Goal: Find specific page/section: Find specific page/section

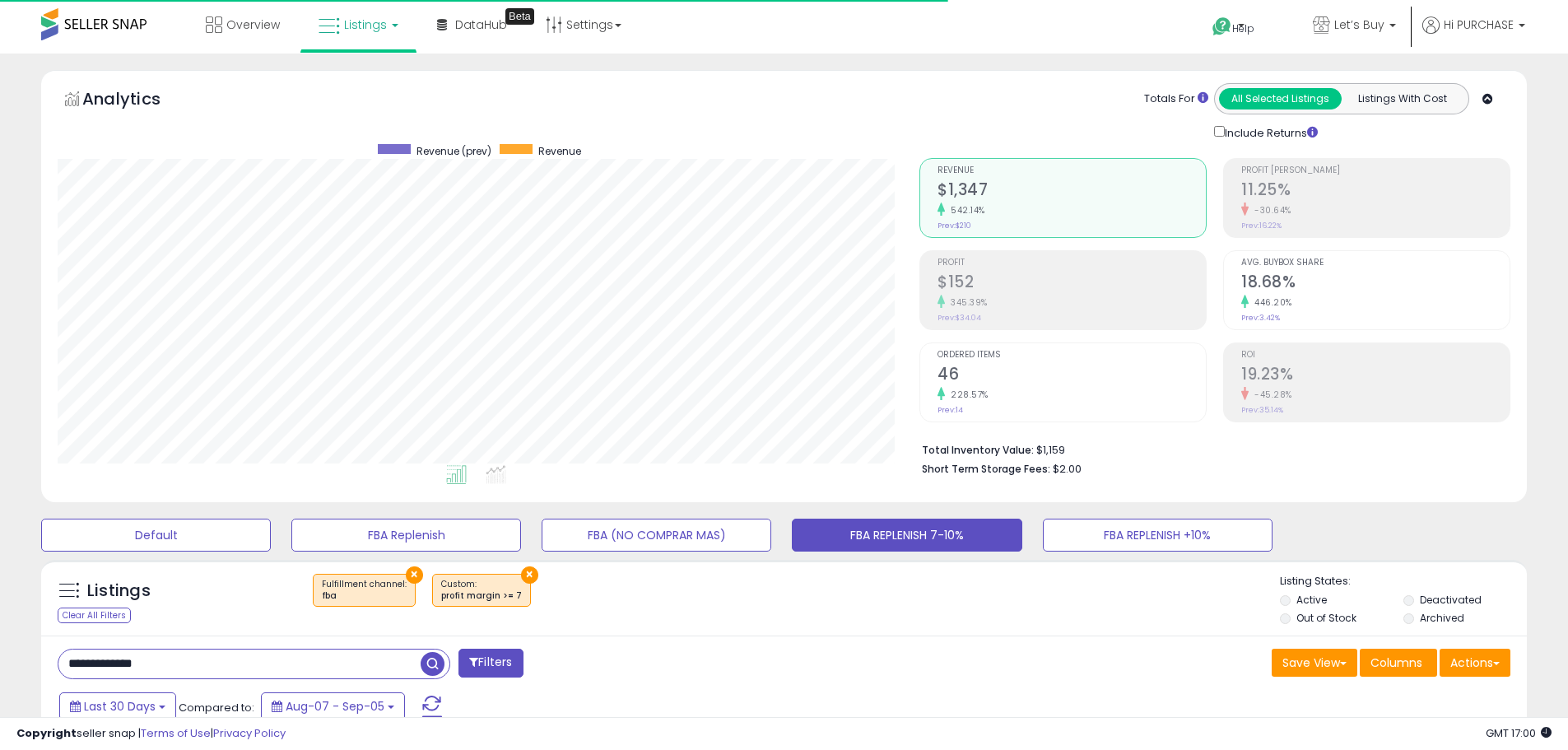
select select "**"
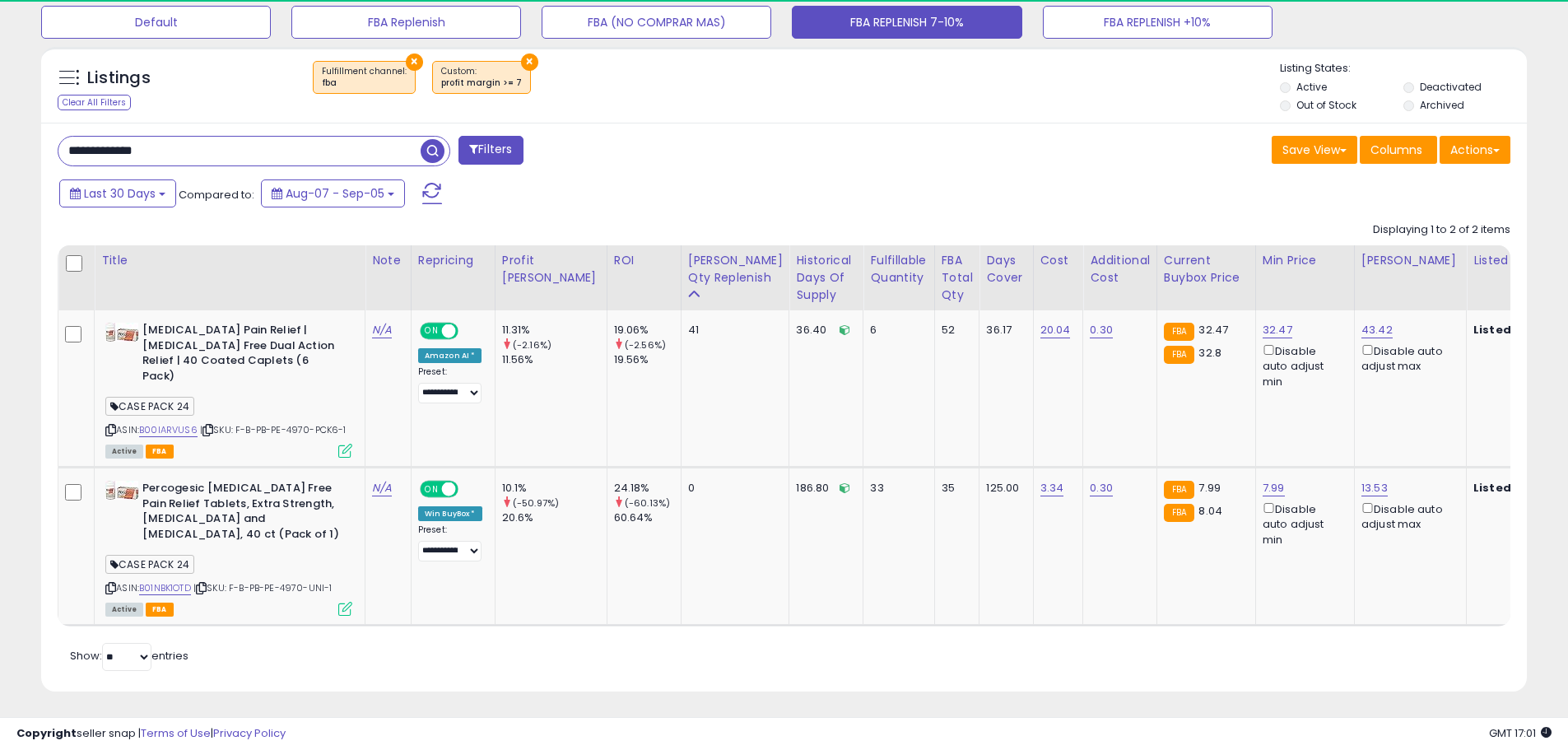
scroll to position [337, 862]
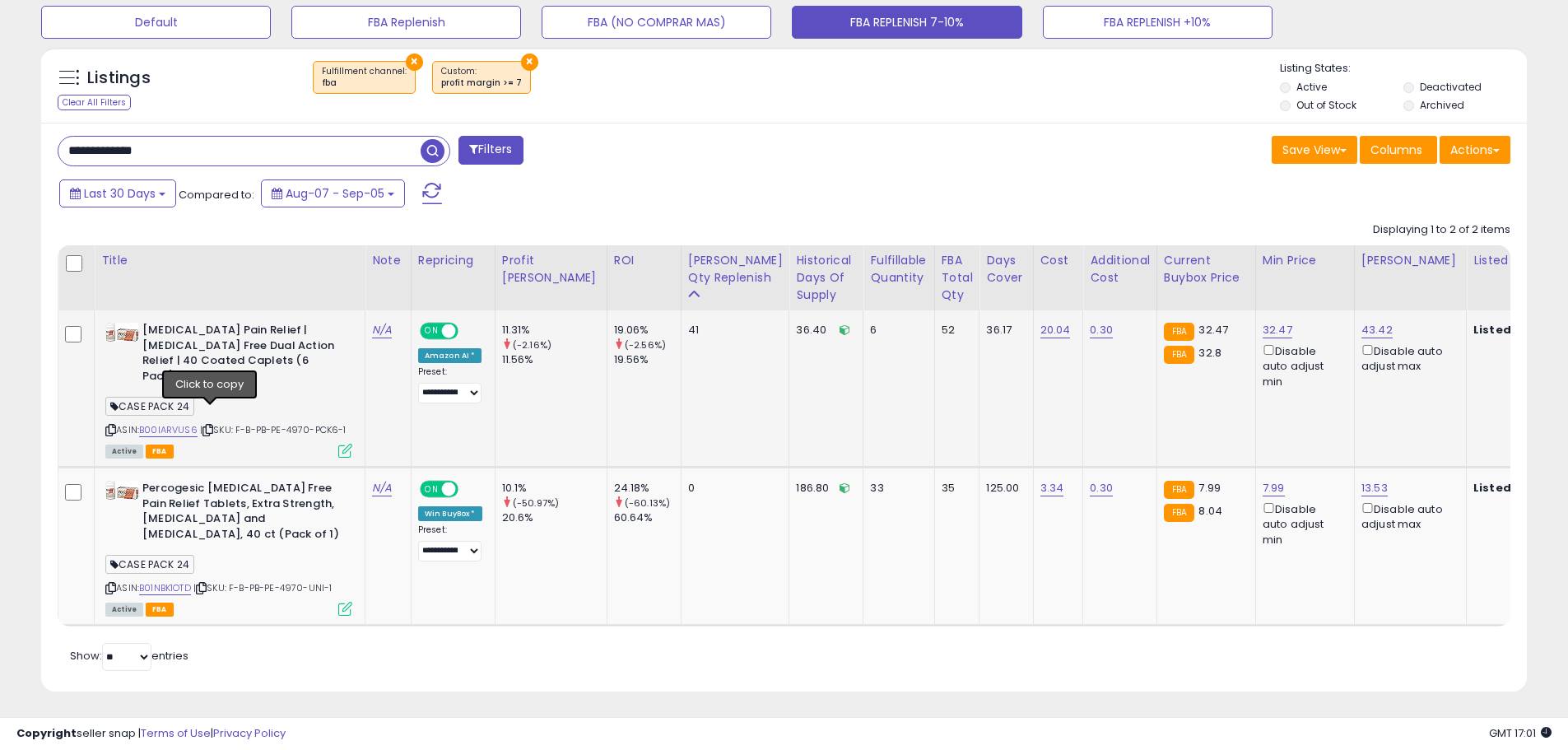
click at [206, 426] on icon at bounding box center [207, 430] width 10 height 9
paste input "text"
drag, startPoint x: 102, startPoint y: 138, endPoint x: -22, endPoint y: 123, distance: 124.9
click at [431, 147] on span "button" at bounding box center [433, 151] width 24 height 24
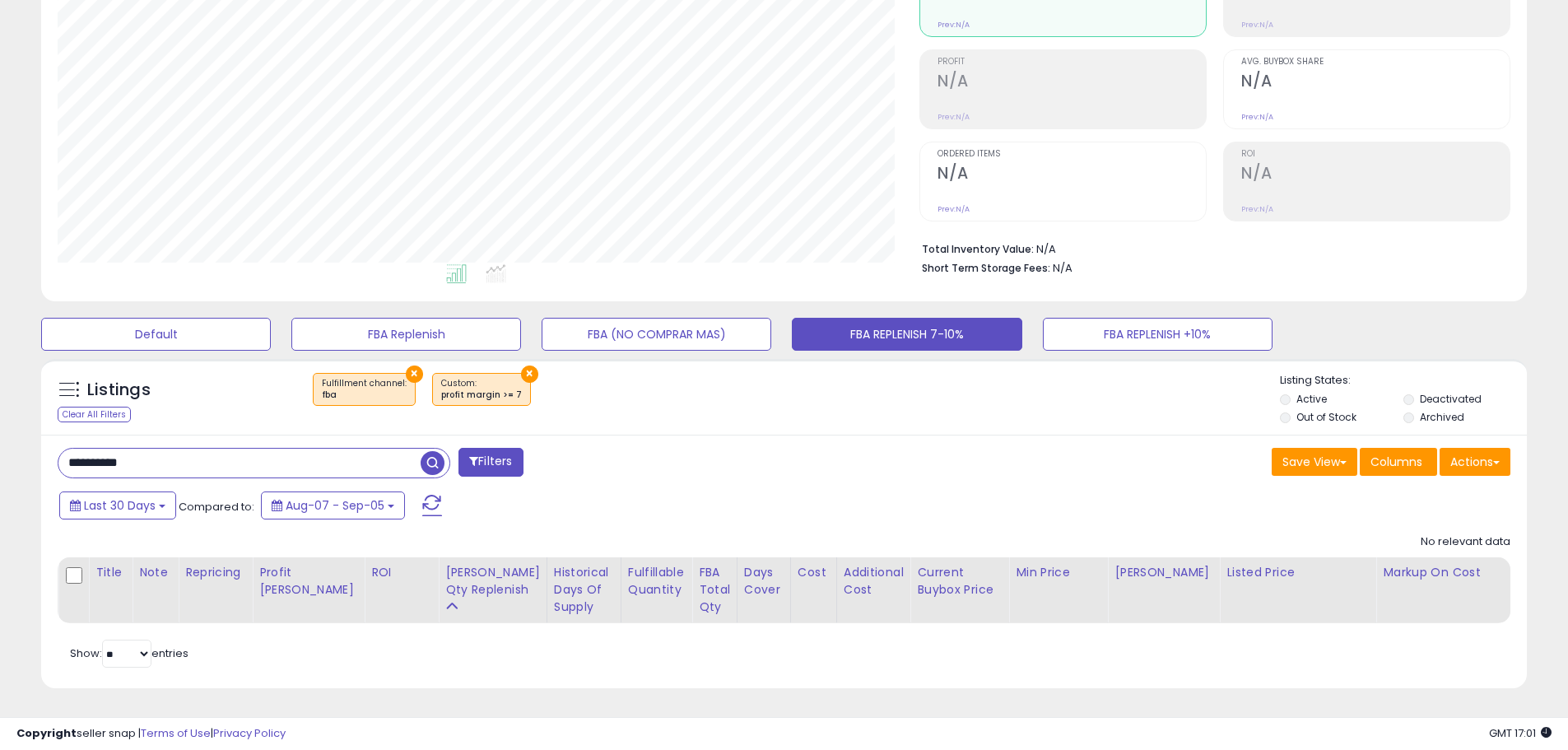
paste input "text"
drag, startPoint x: 175, startPoint y: 449, endPoint x: -145, endPoint y: 399, distance: 323.9
click at [0, 399] on html "Unable to login Retrieving listings data.. has not yet accepted the Terms of Us…" at bounding box center [784, 173] width 1568 height 750
click at [428, 451] on span "button" at bounding box center [433, 463] width 24 height 24
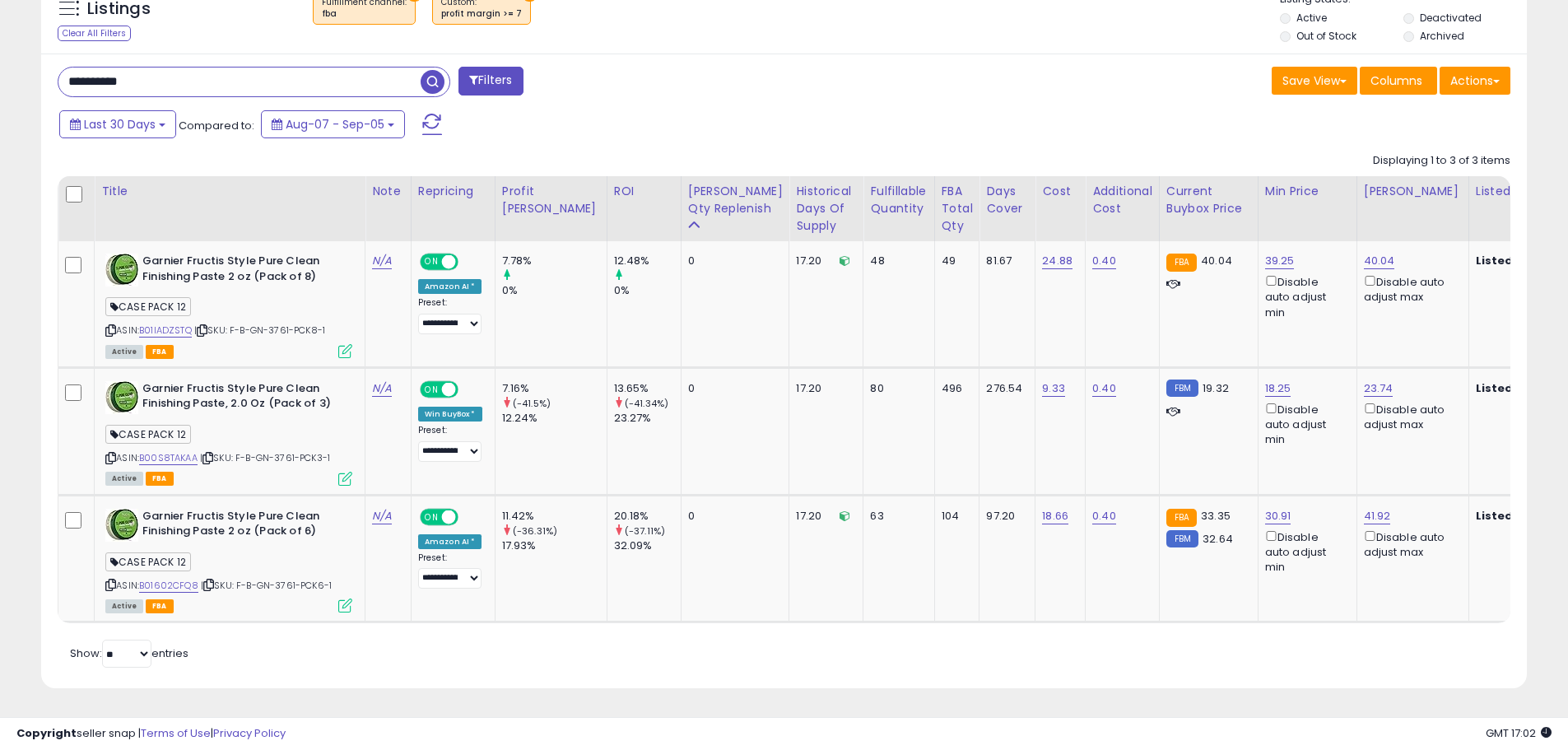
drag, startPoint x: 170, startPoint y: 67, endPoint x: -110, endPoint y: 20, distance: 283.9
paste input "***"
click at [428, 70] on span "button" at bounding box center [433, 82] width 24 height 24
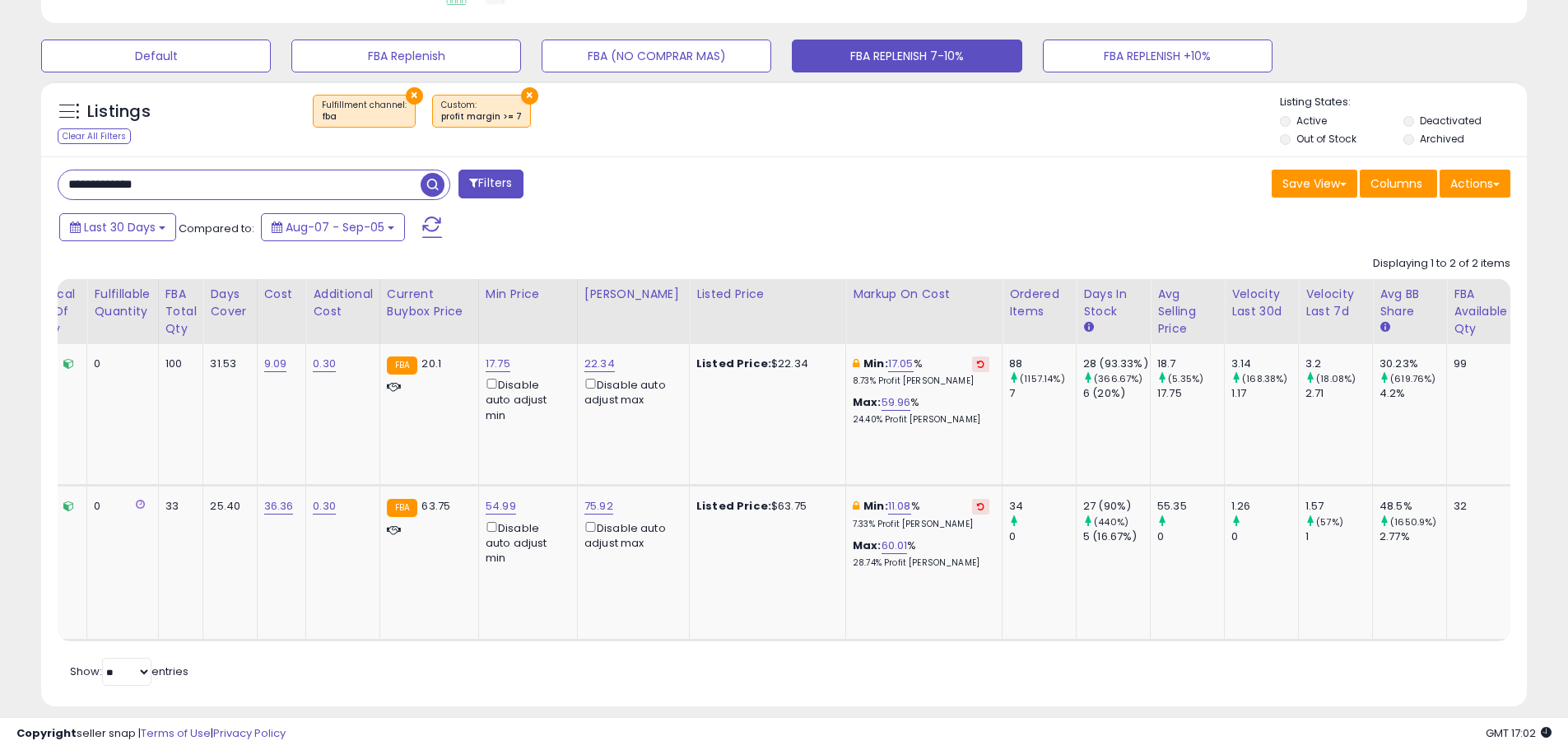
scroll to position [0, 0]
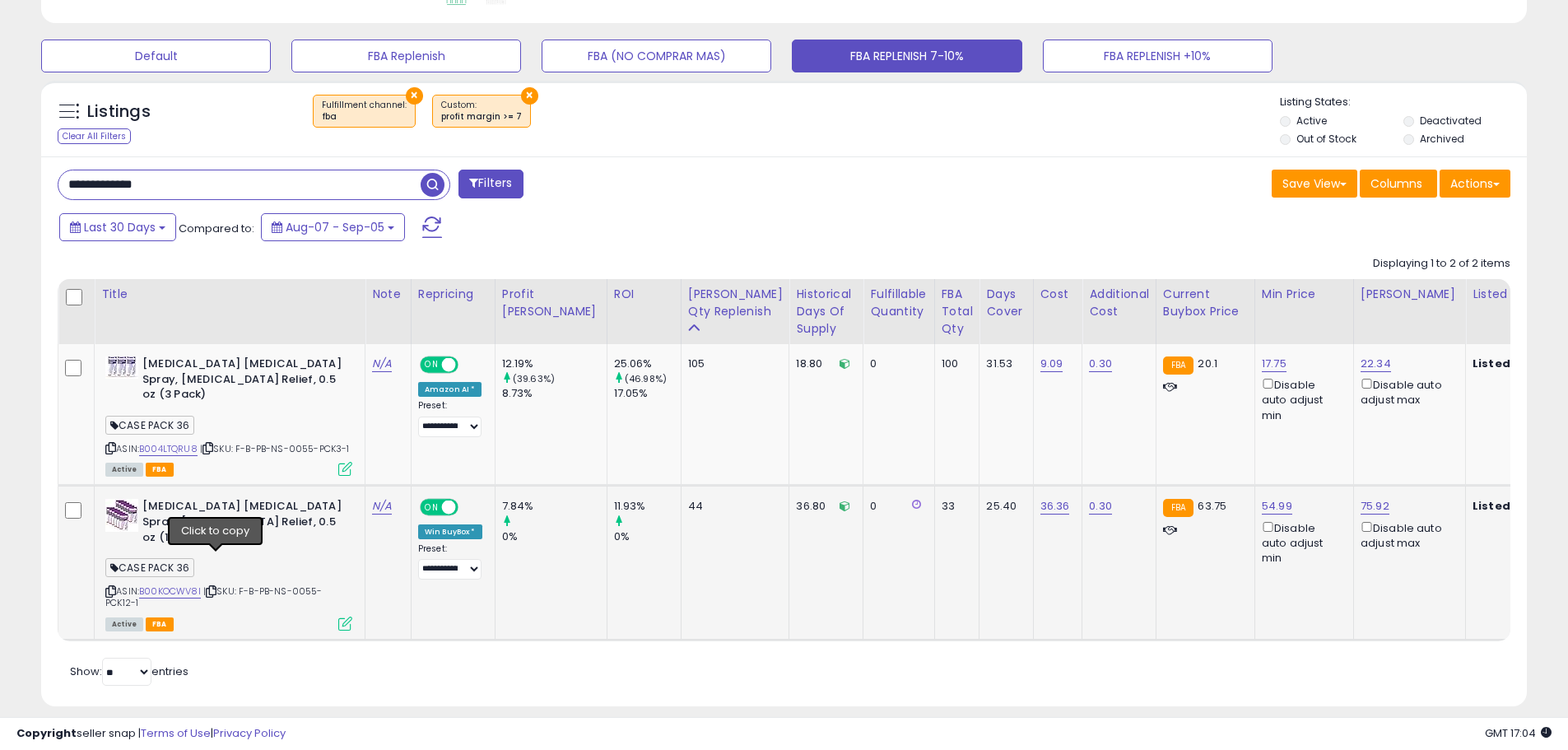
click at [216, 587] on icon at bounding box center [211, 592] width 10 height 9
click at [211, 443] on icon at bounding box center [207, 448] width 10 height 9
paste input "text"
drag, startPoint x: 116, startPoint y: 184, endPoint x: -62, endPoint y: 159, distance: 179.7
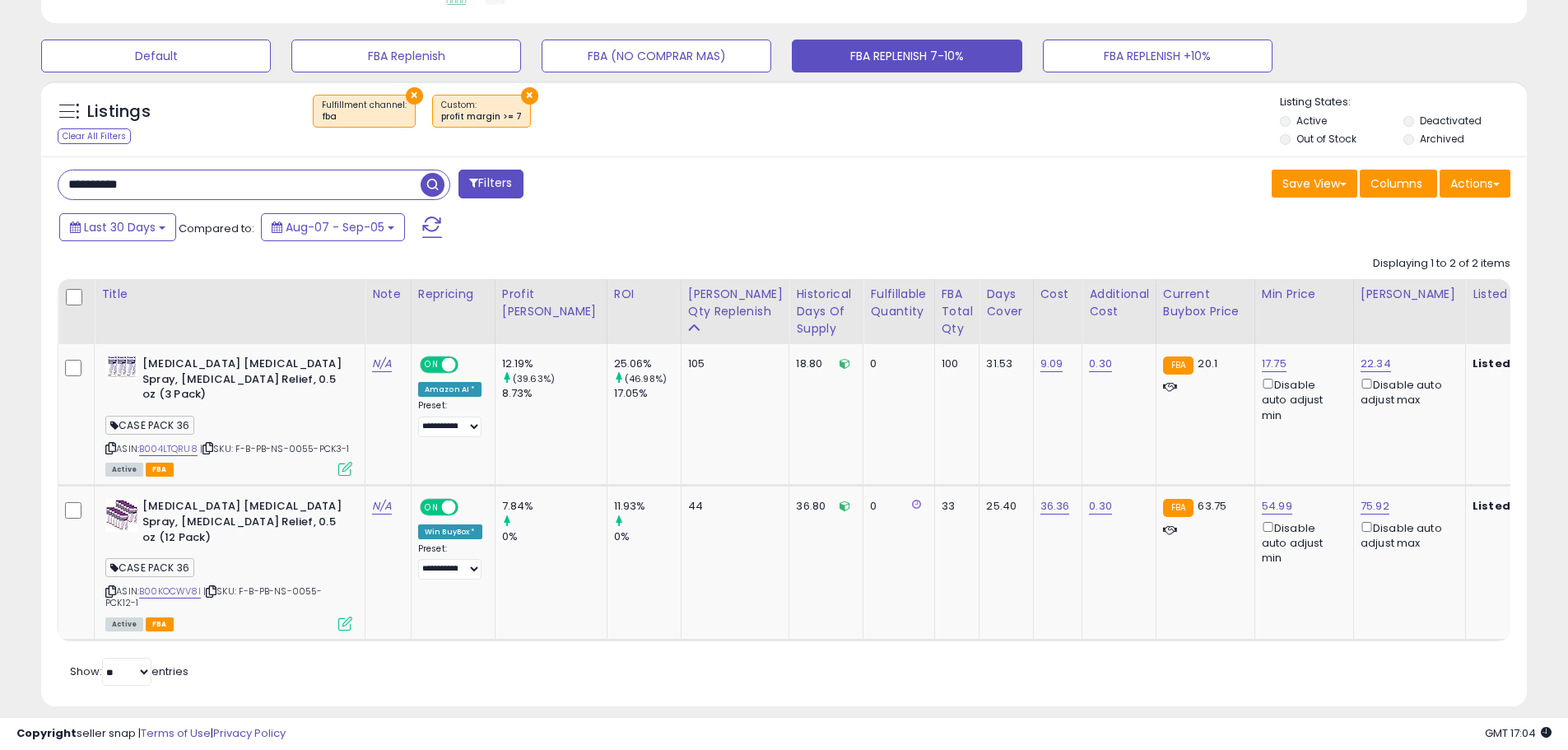
click at [426, 191] on span "button" at bounding box center [433, 185] width 24 height 24
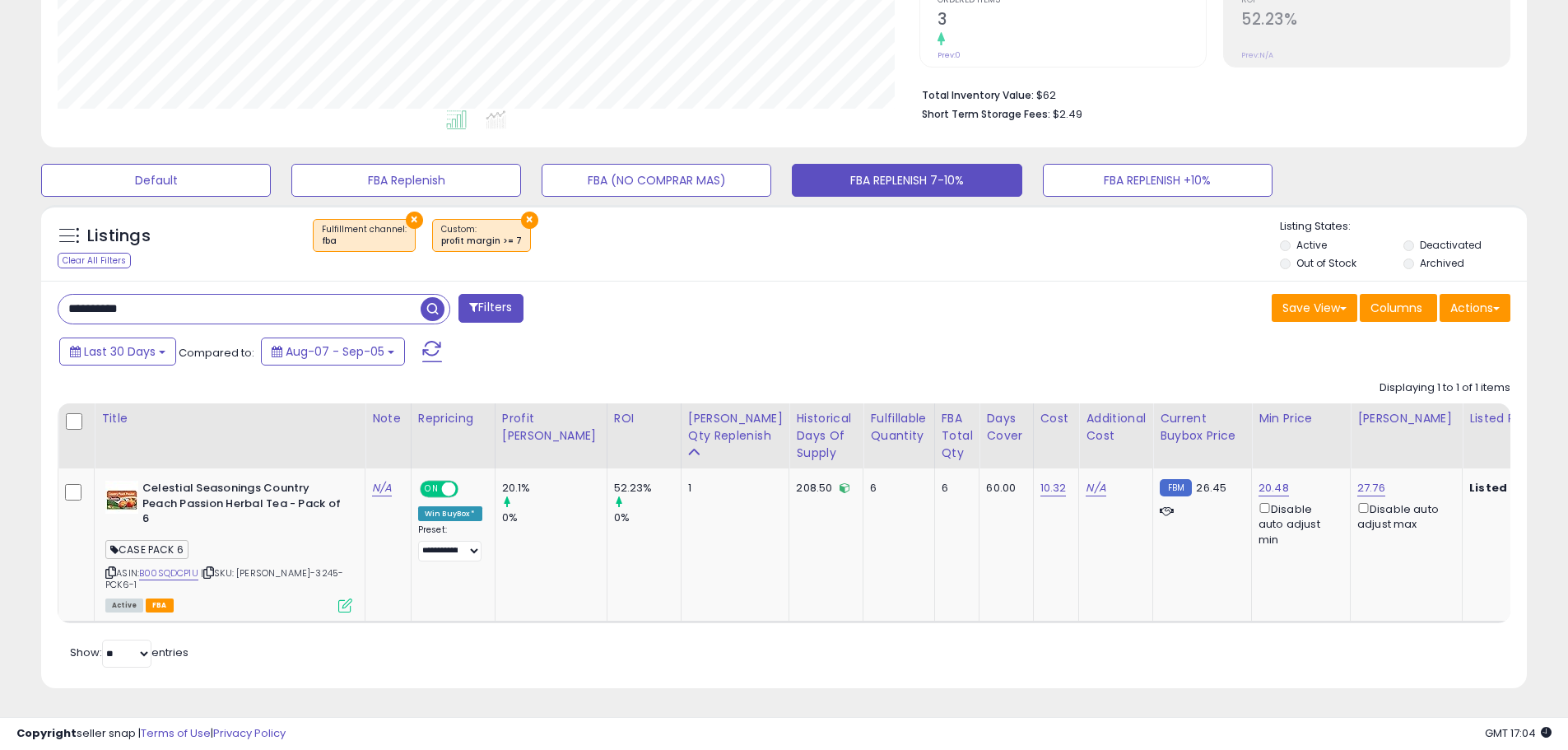
scroll to position [337, 862]
paste input "text"
drag, startPoint x: 152, startPoint y: 307, endPoint x: -34, endPoint y: 302, distance: 186.1
click at [0, 302] on html "Unable to login Retrieving listings data.. has not yet accepted the Terms of Us…" at bounding box center [784, 20] width 1568 height 750
click at [436, 307] on span "button" at bounding box center [433, 309] width 24 height 24
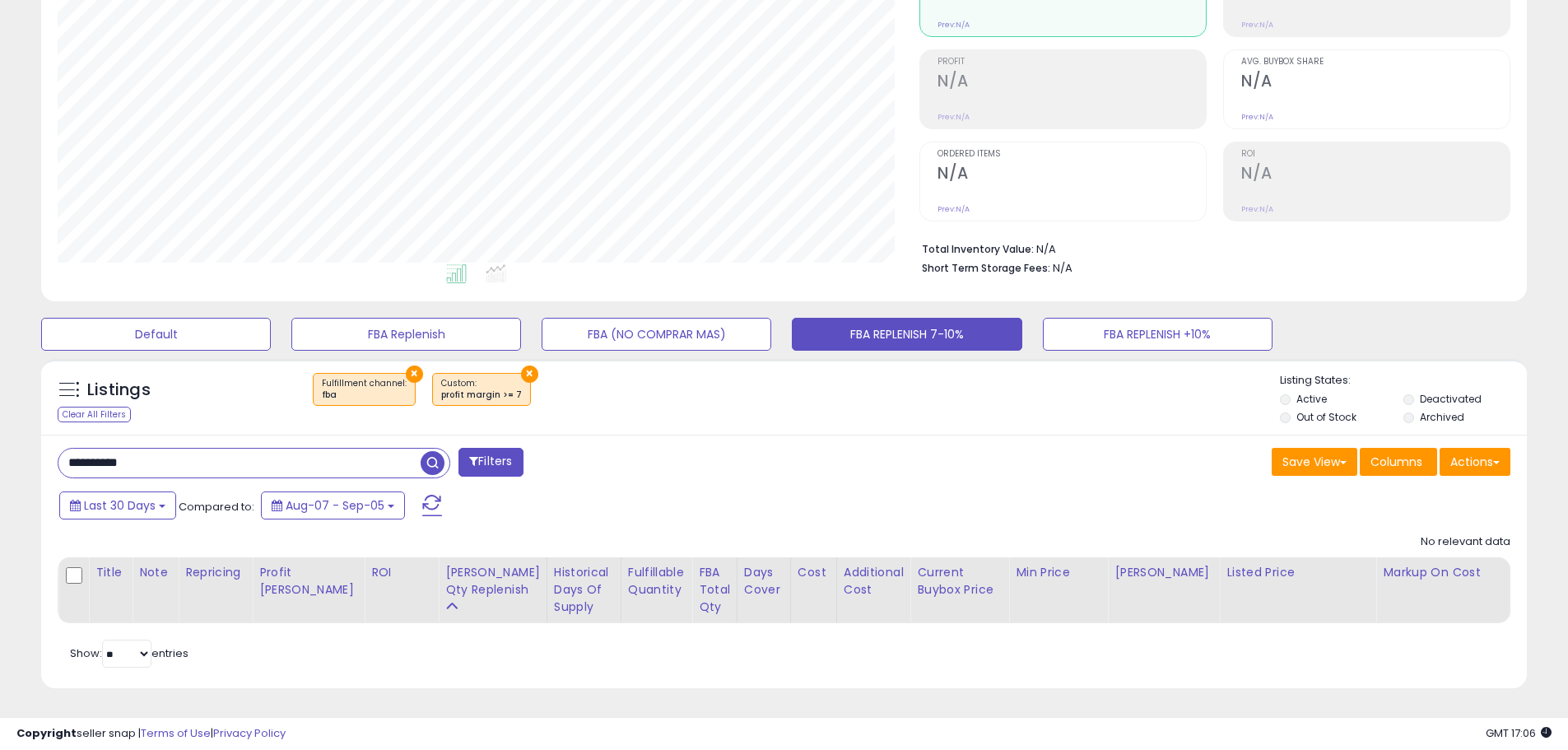
paste input "text"
drag, startPoint x: 145, startPoint y: 456, endPoint x: -87, endPoint y: 420, distance: 234.8
click at [0, 420] on html "Unable to login Retrieving listings data.. has not yet accepted the Terms of Us…" at bounding box center [784, 173] width 1568 height 750
click at [427, 451] on span "button" at bounding box center [433, 463] width 24 height 24
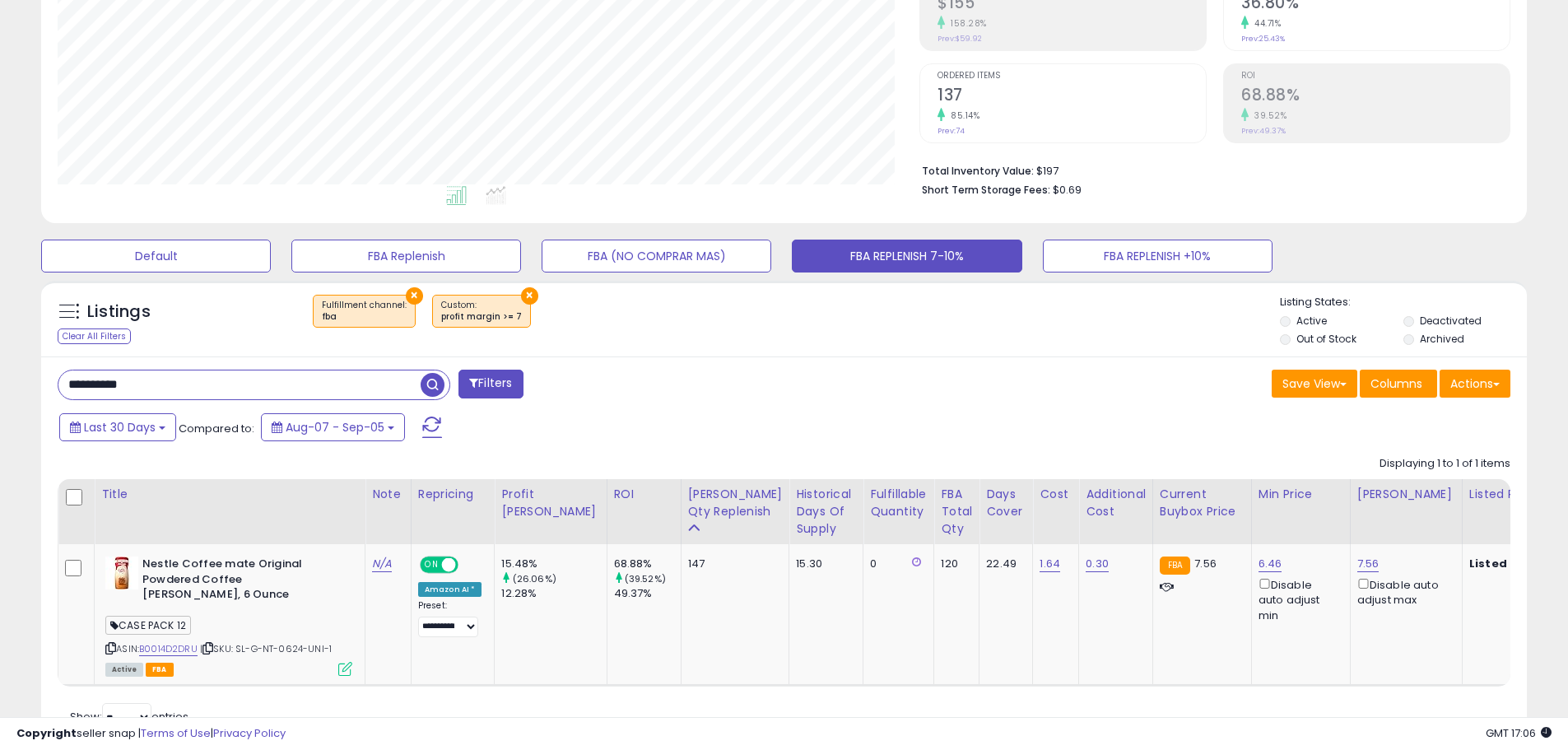
scroll to position [340, 0]
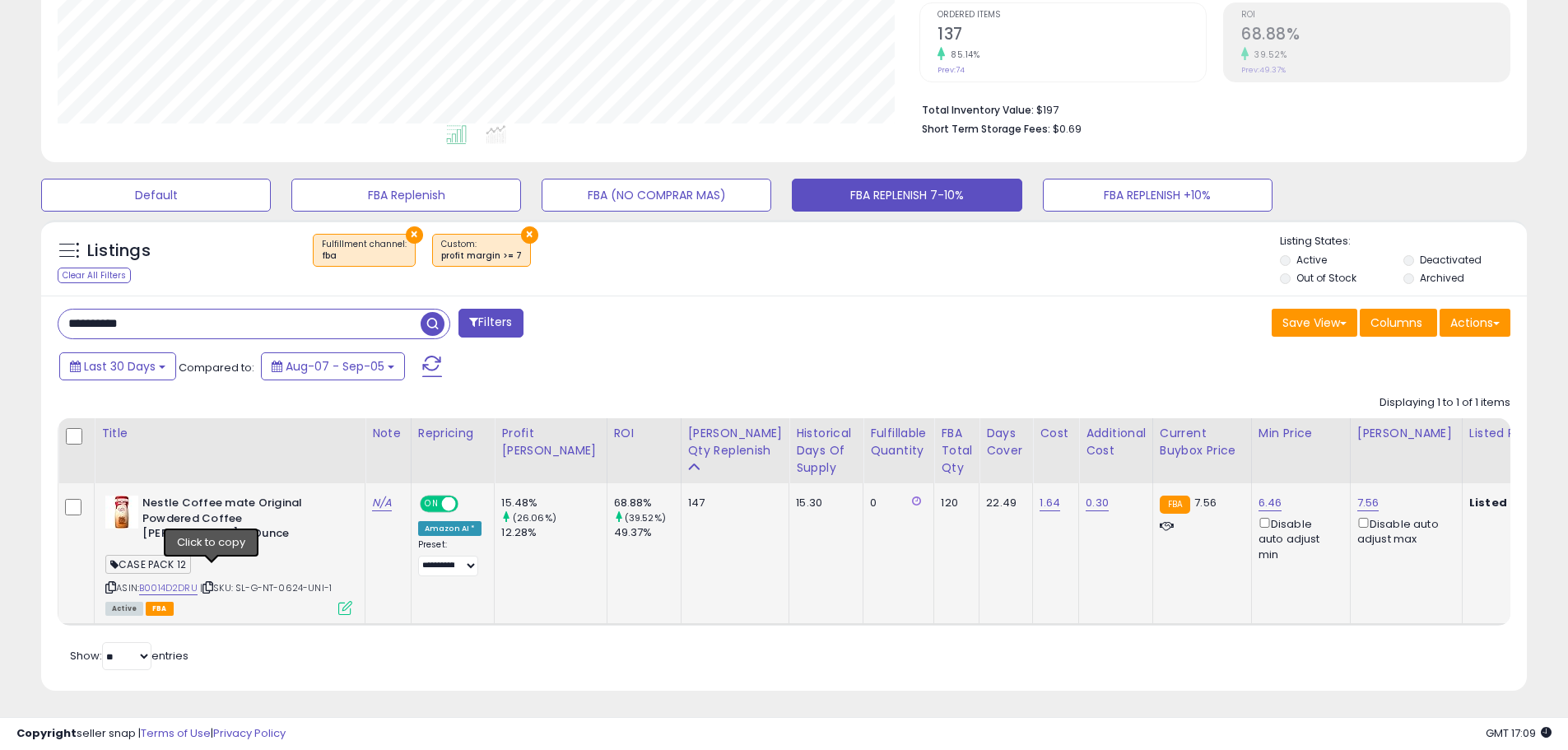
click at [213, 583] on icon at bounding box center [207, 588] width 10 height 9
drag, startPoint x: 173, startPoint y: 327, endPoint x: 34, endPoint y: 322, distance: 139.1
click at [34, 322] on div "Listings Clear All Filters × Fulfillment channel : fba ×" at bounding box center [784, 461] width 1511 height 500
paste input "***"
click at [429, 322] on span "button" at bounding box center [433, 324] width 24 height 24
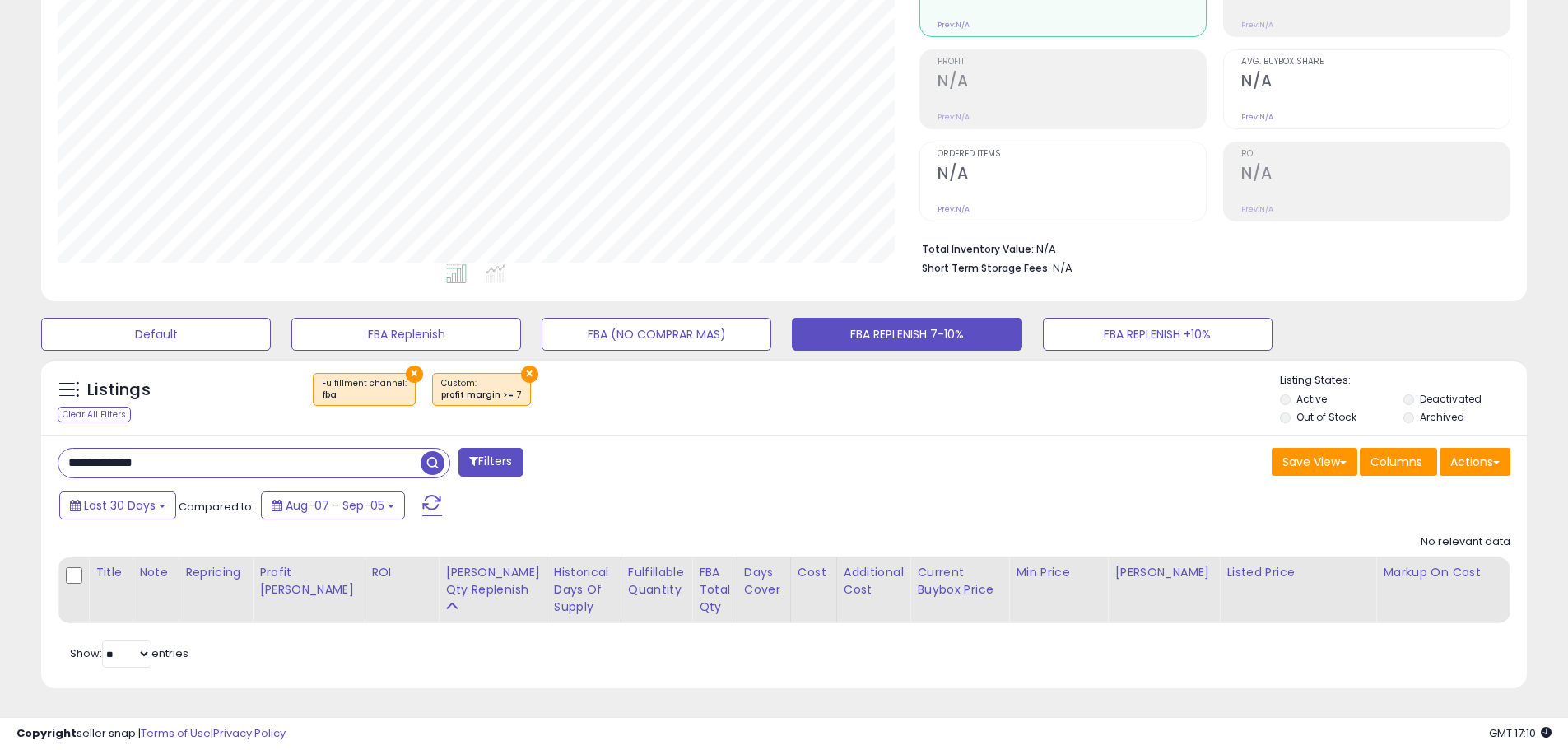
scroll to position [337, 862]
paste input "text"
drag, startPoint x: 173, startPoint y: 452, endPoint x: -18, endPoint y: 419, distance: 193.8
click at [0, 419] on html "Unable to login Retrieving listings data.. has not yet accepted the Terms of Us…" at bounding box center [784, 173] width 1568 height 750
click at [429, 451] on span "button" at bounding box center [433, 463] width 24 height 24
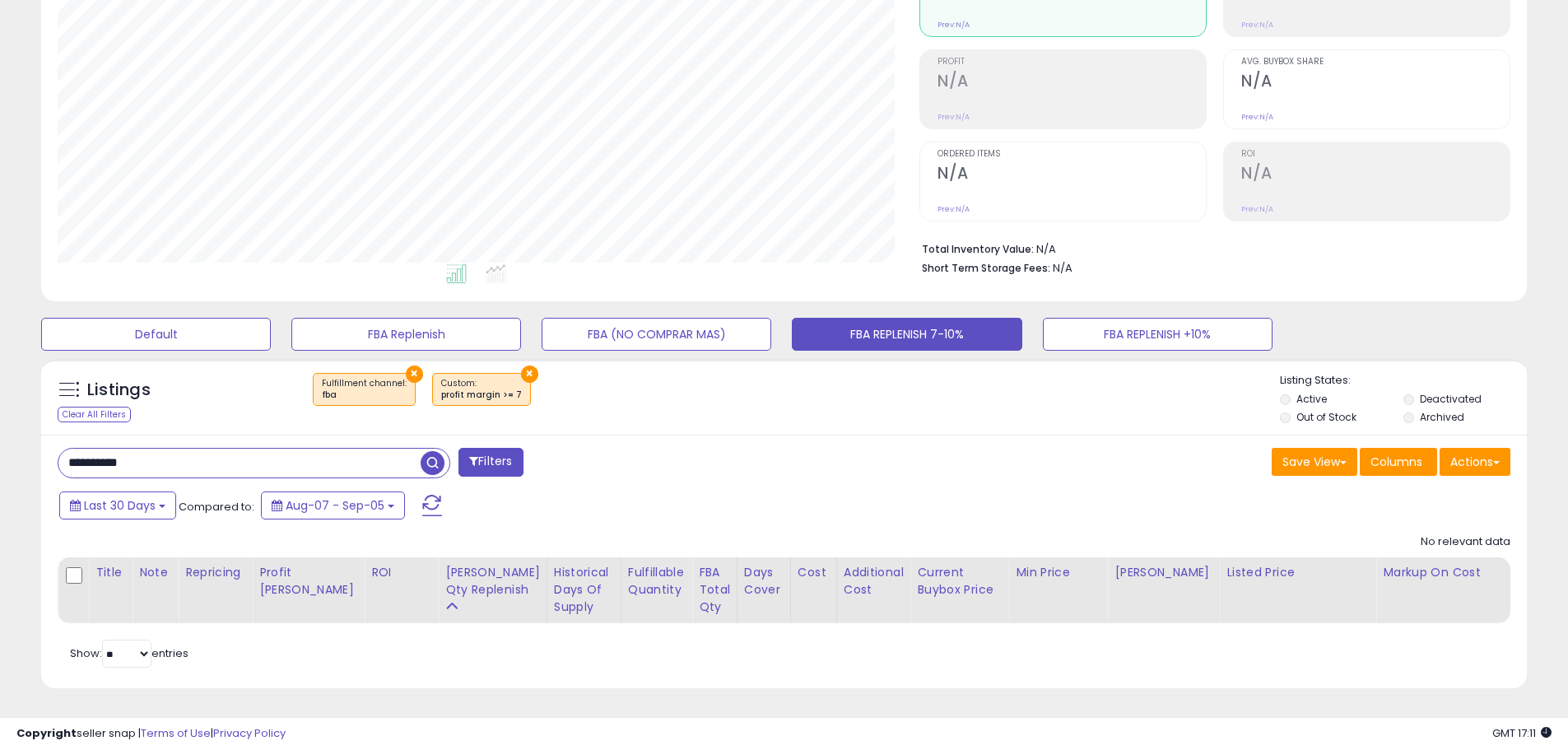
paste input "text"
drag, startPoint x: 163, startPoint y: 448, endPoint x: 18, endPoint y: 457, distance: 145.3
click at [18, 457] on div "**********" at bounding box center [784, 288] width 1552 height 839
click at [427, 451] on span "button" at bounding box center [433, 463] width 24 height 24
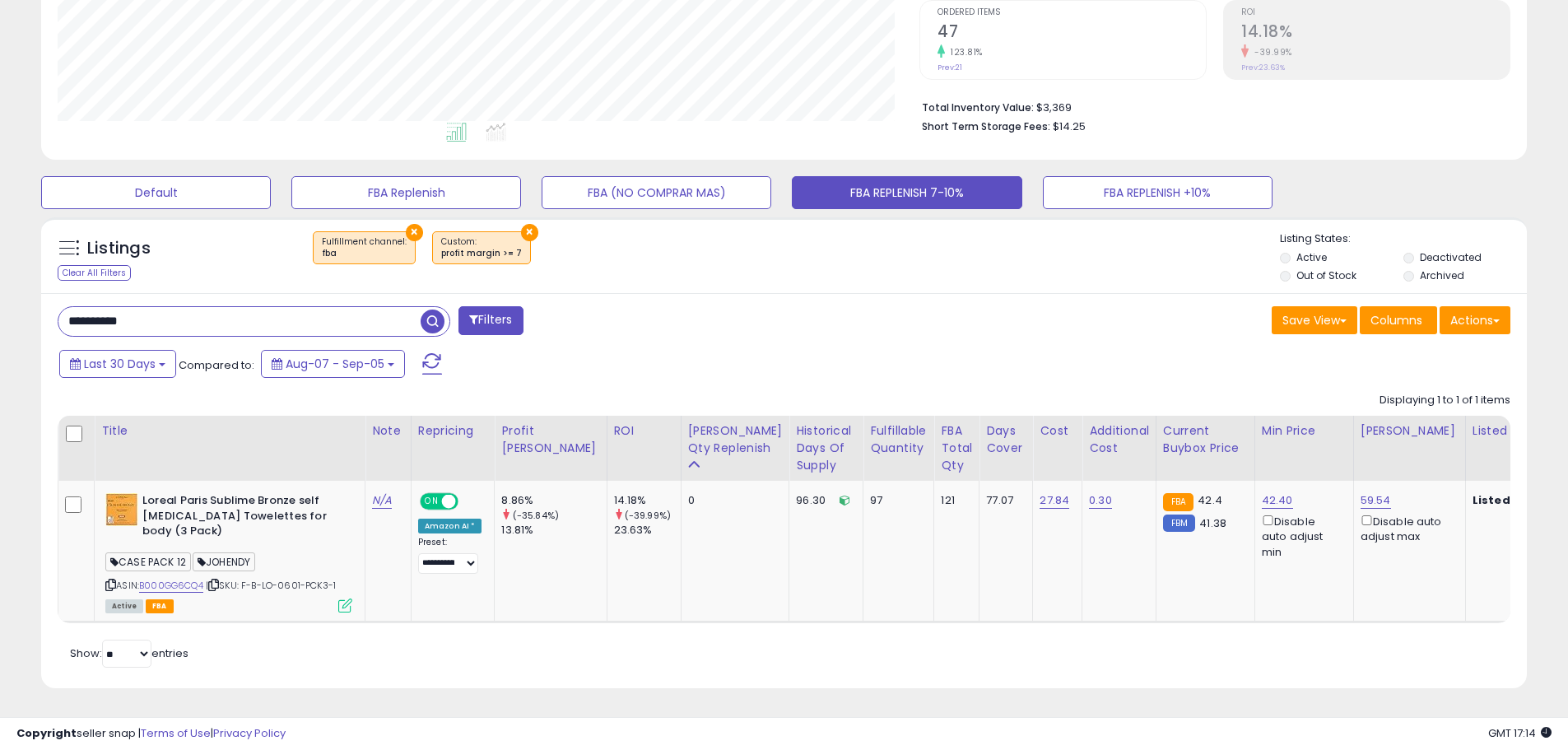
drag, startPoint x: 163, startPoint y: 312, endPoint x: -163, endPoint y: 303, distance: 326.1
click at [0, 303] on html "Unable to login Retrieving listings data.. has not yet accepted the Terms of Us…" at bounding box center [784, 32] width 1568 height 750
paste input "***"
click at [429, 310] on span "button" at bounding box center [433, 321] width 24 height 24
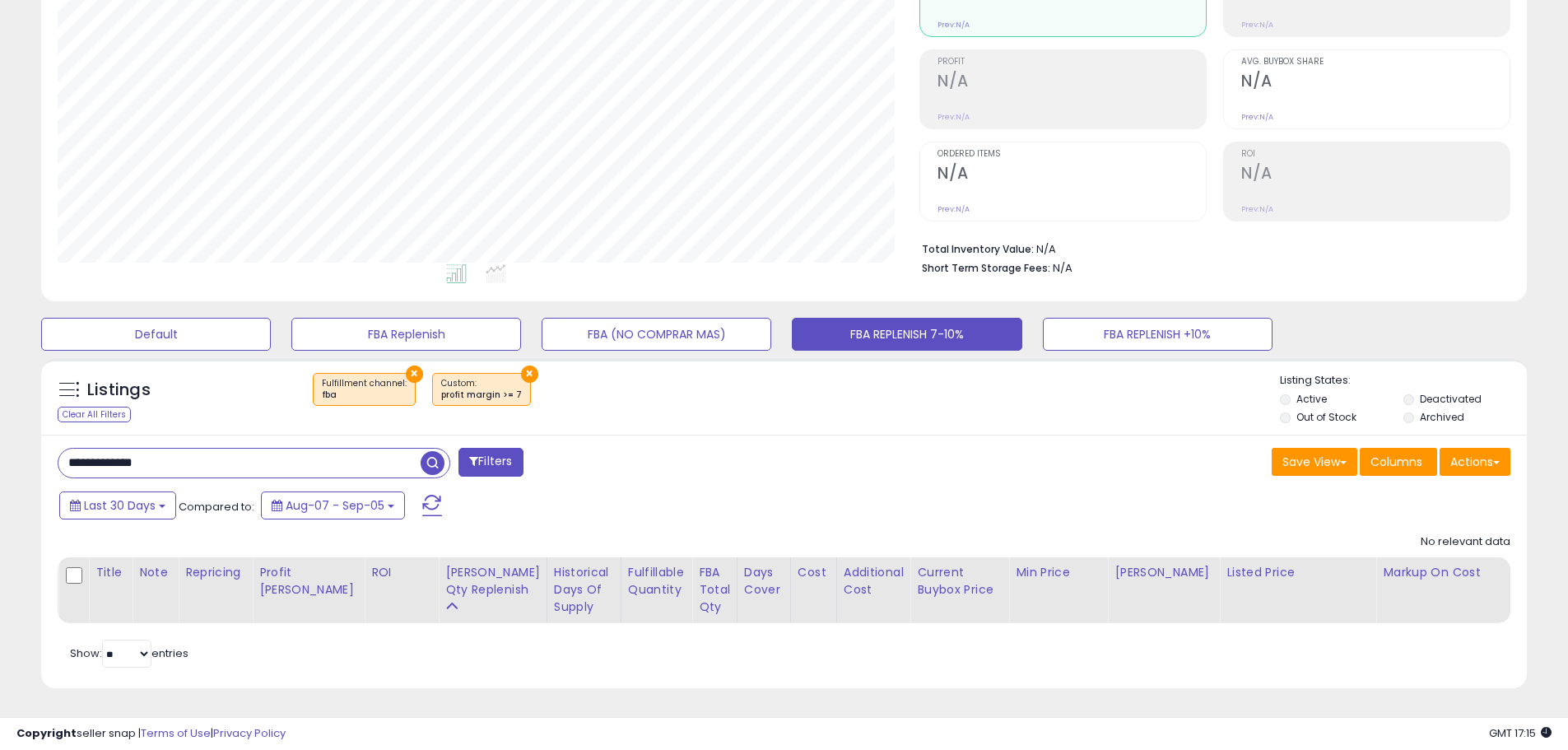
drag, startPoint x: 110, startPoint y: 449, endPoint x: -21, endPoint y: 414, distance: 135.6
click at [0, 414] on html "Unable to login Retrieving listings data.. has not yet accepted the Terms of Us…" at bounding box center [784, 173] width 1568 height 750
paste input "text"
click at [443, 451] on span "button" at bounding box center [433, 463] width 24 height 24
drag, startPoint x: 166, startPoint y: 453, endPoint x: -40, endPoint y: 408, distance: 210.9
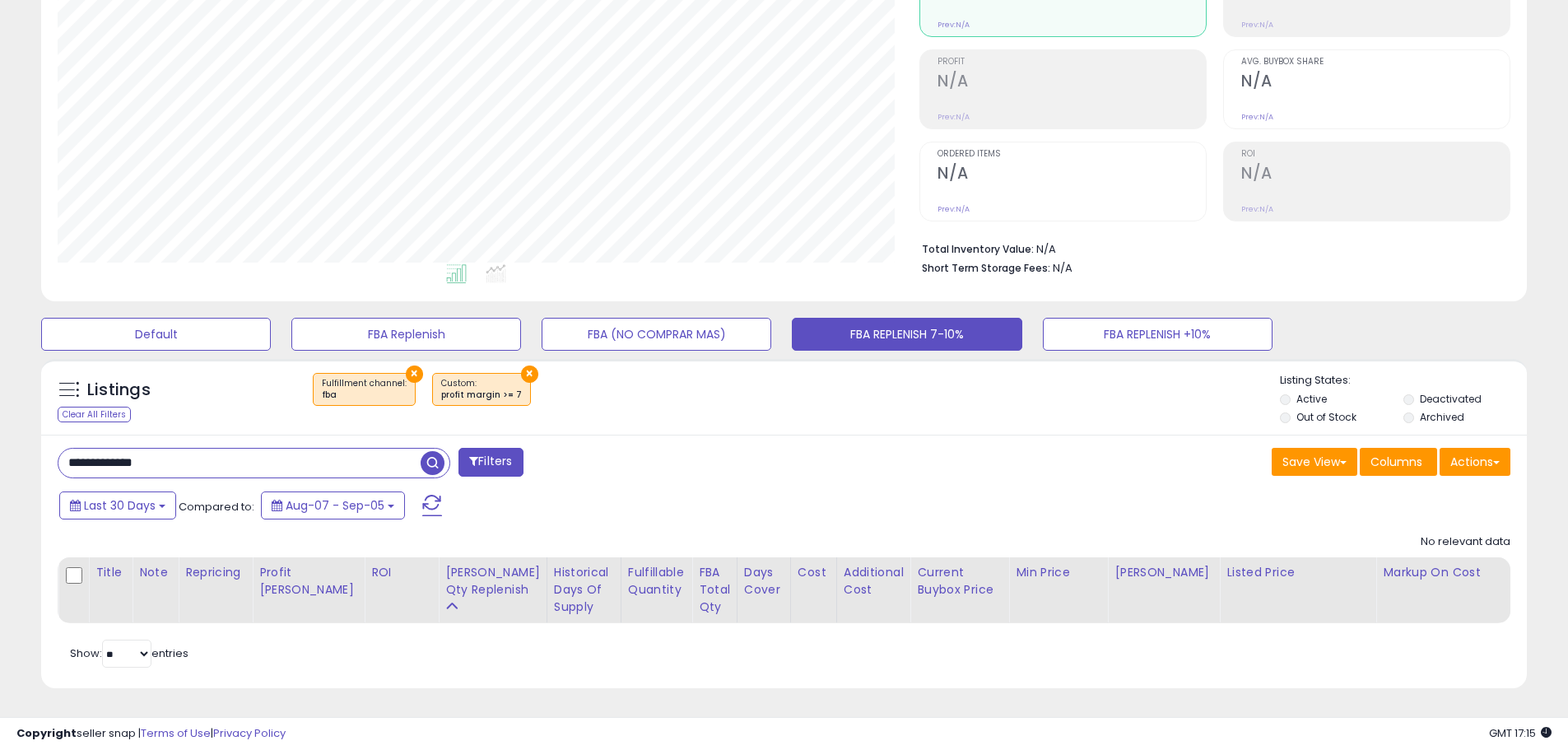
click at [0, 408] on html "Unable to login Retrieving listings data.. has not yet accepted the Terms of Us…" at bounding box center [784, 173] width 1568 height 750
paste input "text"
click at [429, 457] on span "button" at bounding box center [433, 463] width 24 height 24
drag, startPoint x: 169, startPoint y: 451, endPoint x: -81, endPoint y: 447, distance: 250.0
click at [0, 447] on html "Unable to login Retrieving listings data.. has not yet accepted the Terms of Us…" at bounding box center [784, 173] width 1568 height 750
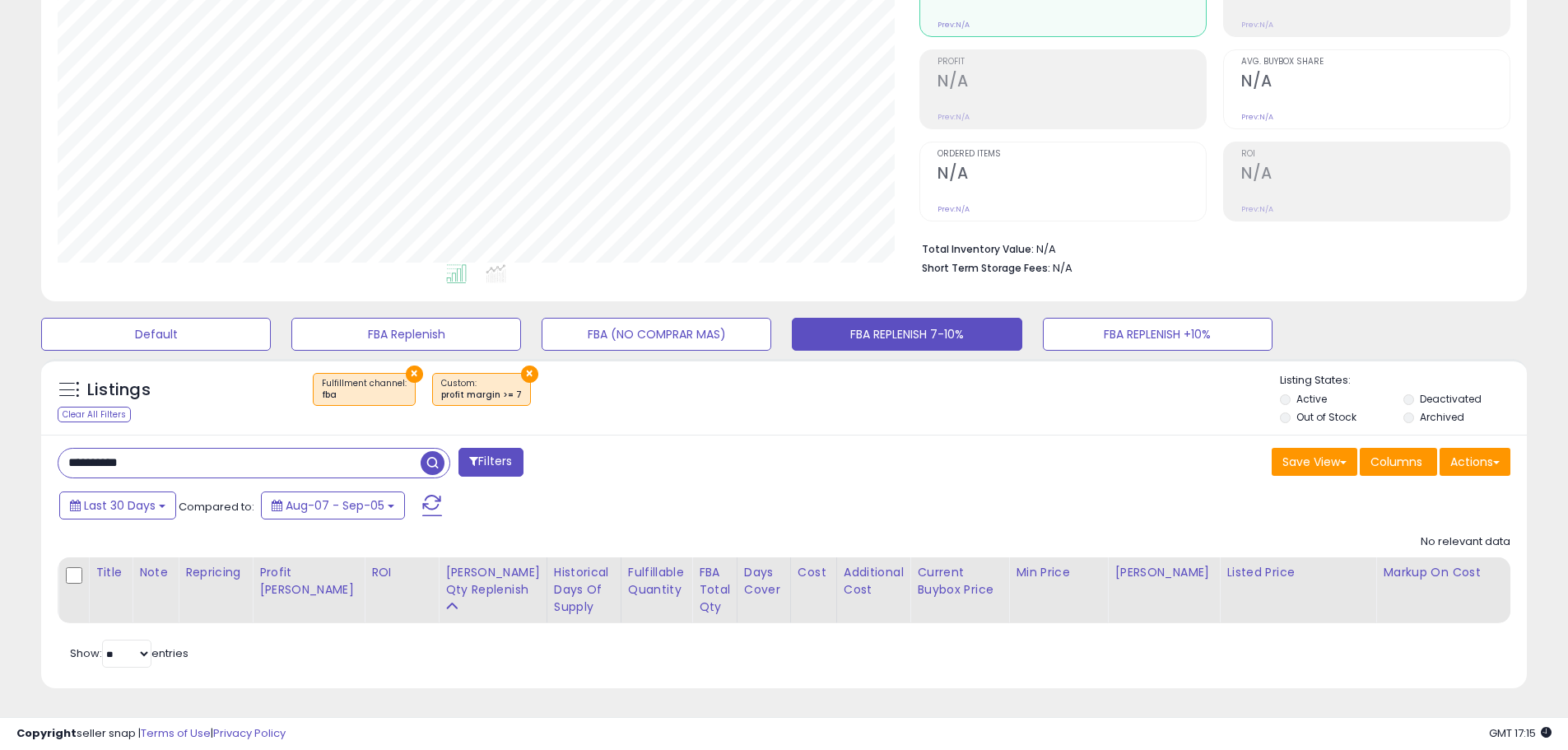
paste input "text"
click at [429, 451] on span "button" at bounding box center [433, 463] width 24 height 24
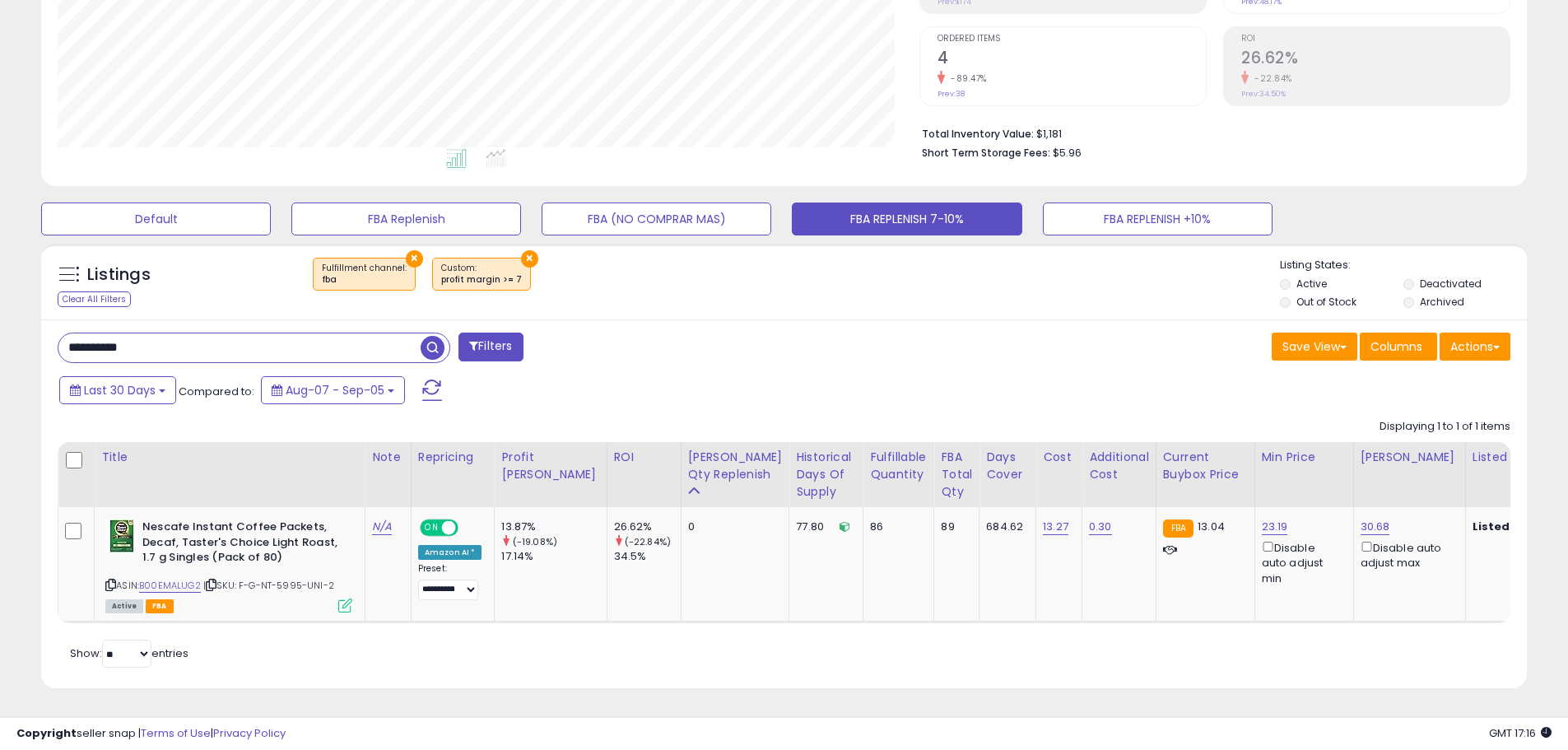
drag, startPoint x: 158, startPoint y: 338, endPoint x: -20, endPoint y: 349, distance: 178.3
click at [0, 349] on html "Unable to login Retrieving listings data.. has not yet accepted the Terms of Us…" at bounding box center [784, 59] width 1568 height 750
paste input "***"
click at [427, 342] on span "button" at bounding box center [433, 348] width 24 height 24
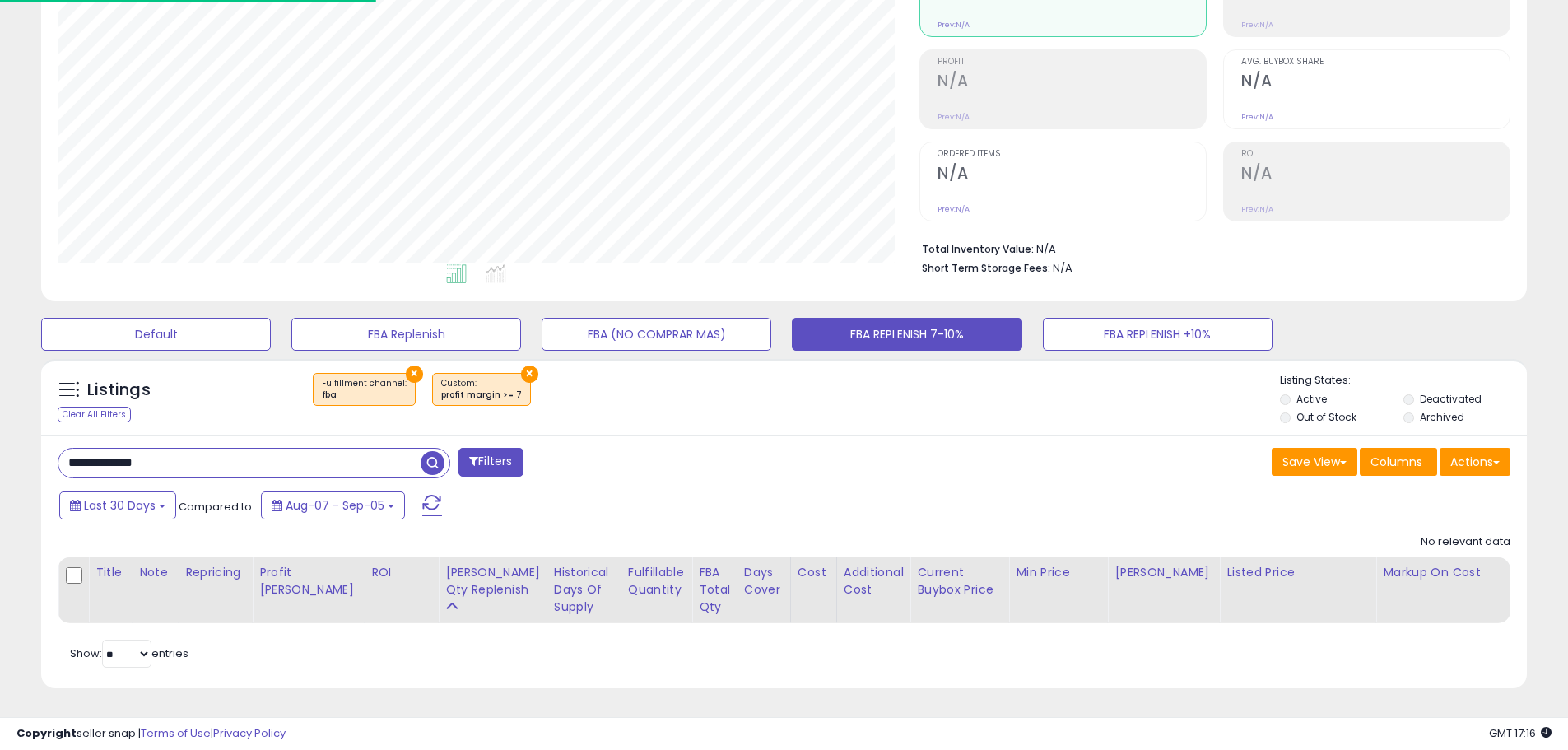
drag, startPoint x: 186, startPoint y: 455, endPoint x: -67, endPoint y: 416, distance: 256.0
click at [0, 416] on html "Unable to login Retrieving listings data.. has not yet accepted the Terms of Us…" at bounding box center [784, 173] width 1568 height 750
paste input "text"
click at [429, 451] on span "button" at bounding box center [433, 463] width 24 height 24
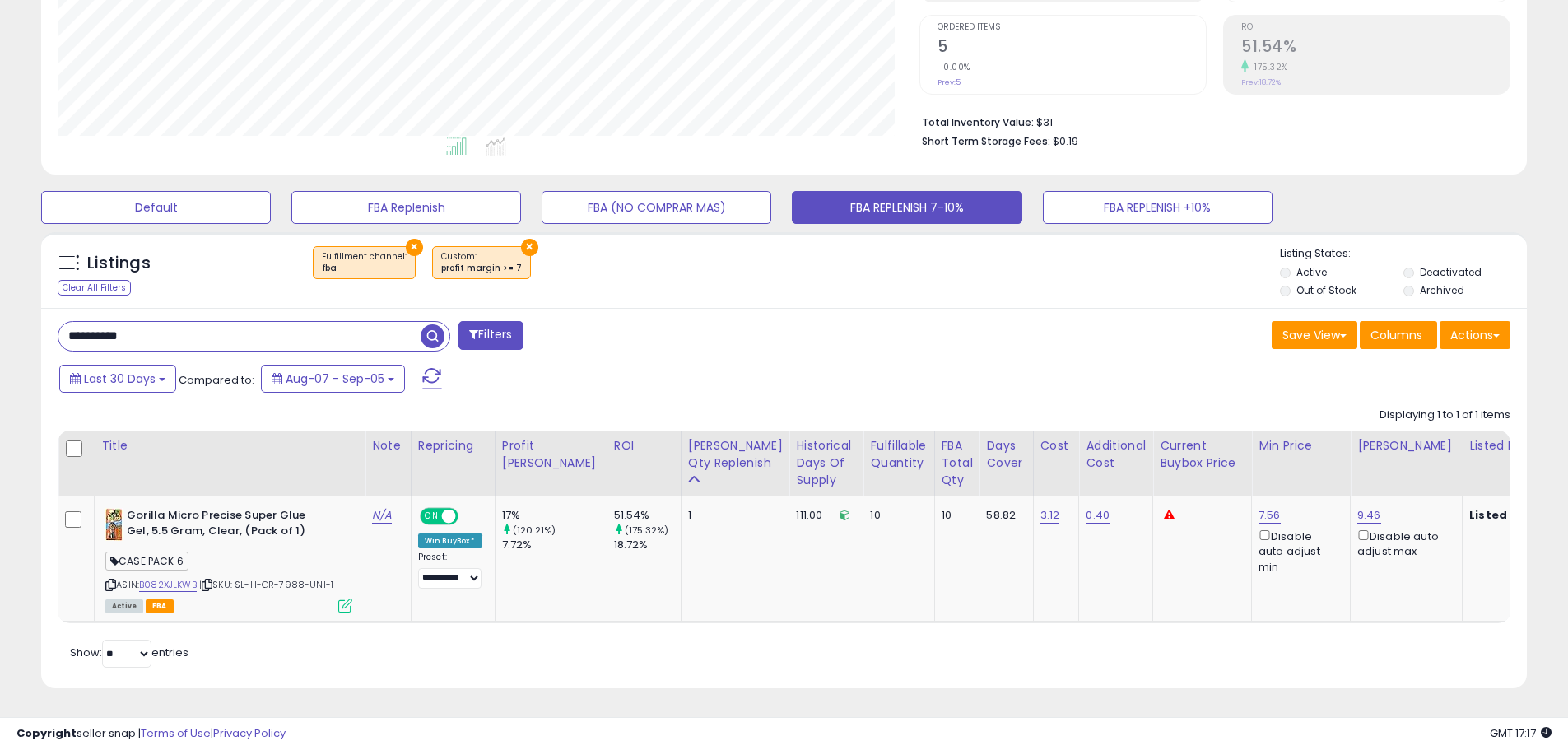
paste input "text"
drag, startPoint x: 102, startPoint y: 325, endPoint x: -25, endPoint y: 304, distance: 128.7
click at [0, 304] on html "Unable to login Retrieving listings data.. has not yet accepted the Terms of Us…" at bounding box center [784, 47] width 1568 height 750
click at [432, 324] on span "button" at bounding box center [433, 336] width 24 height 24
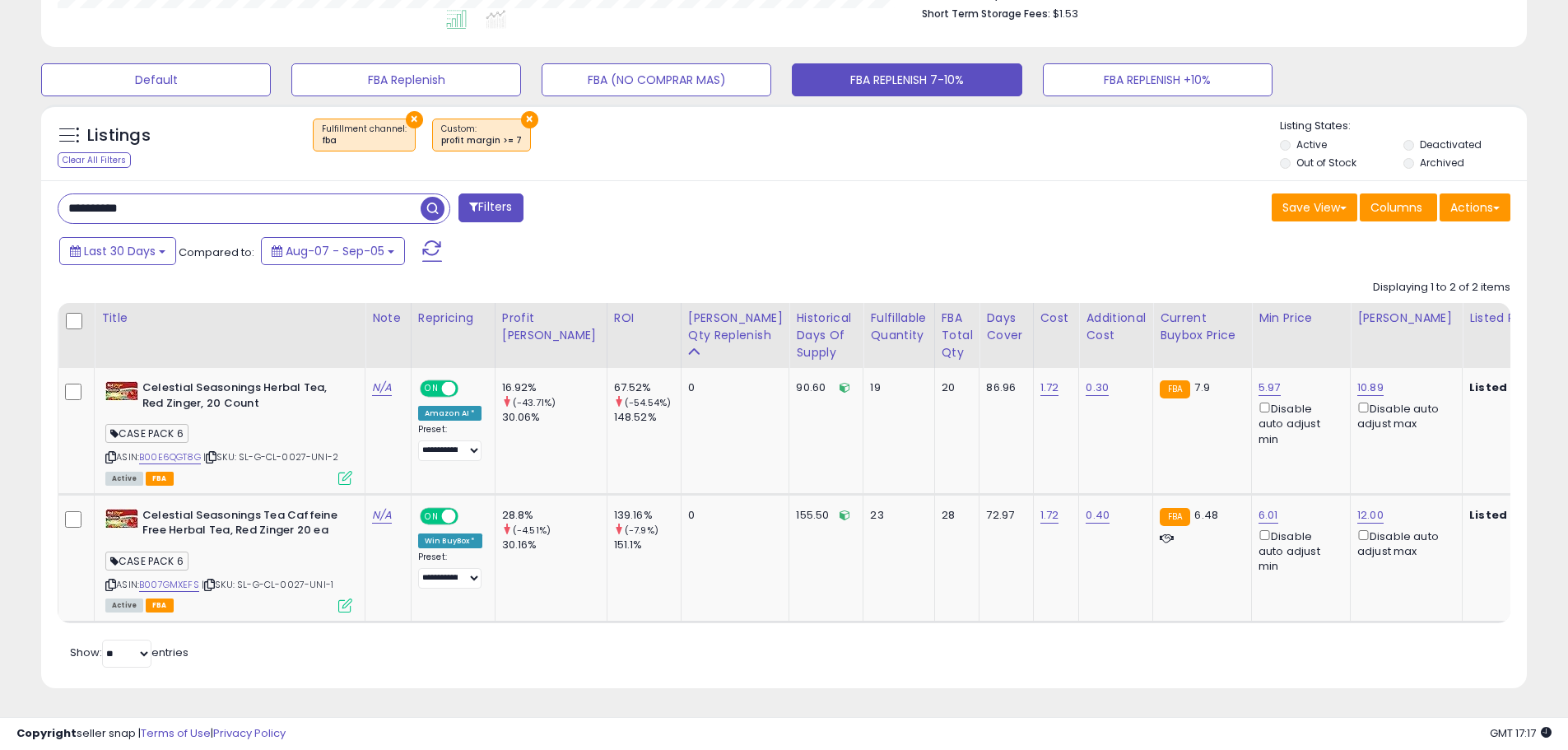
scroll to position [468, 0]
paste input "text"
drag, startPoint x: 159, startPoint y: 181, endPoint x: -20, endPoint y: 198, distance: 179.8
click at [428, 199] on span "button" at bounding box center [433, 209] width 24 height 24
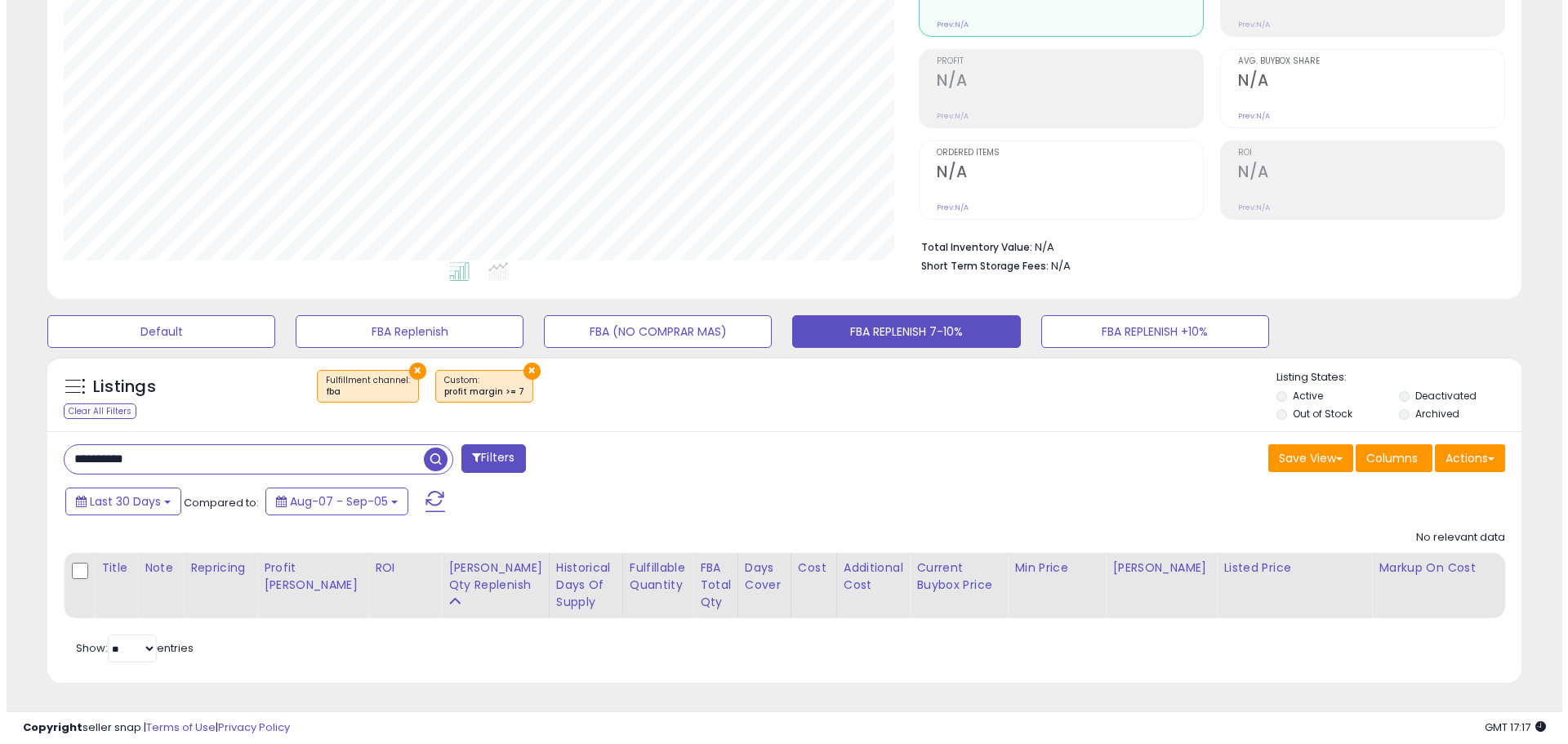
scroll to position [335, 855]
paste input "text"
drag, startPoint x: 130, startPoint y: 443, endPoint x: 6, endPoint y: 445, distance: 124.0
click at [6, 445] on div "**********" at bounding box center [777, 299] width 1555 height 890
click at [432, 447] on span "button" at bounding box center [430, 459] width 24 height 24
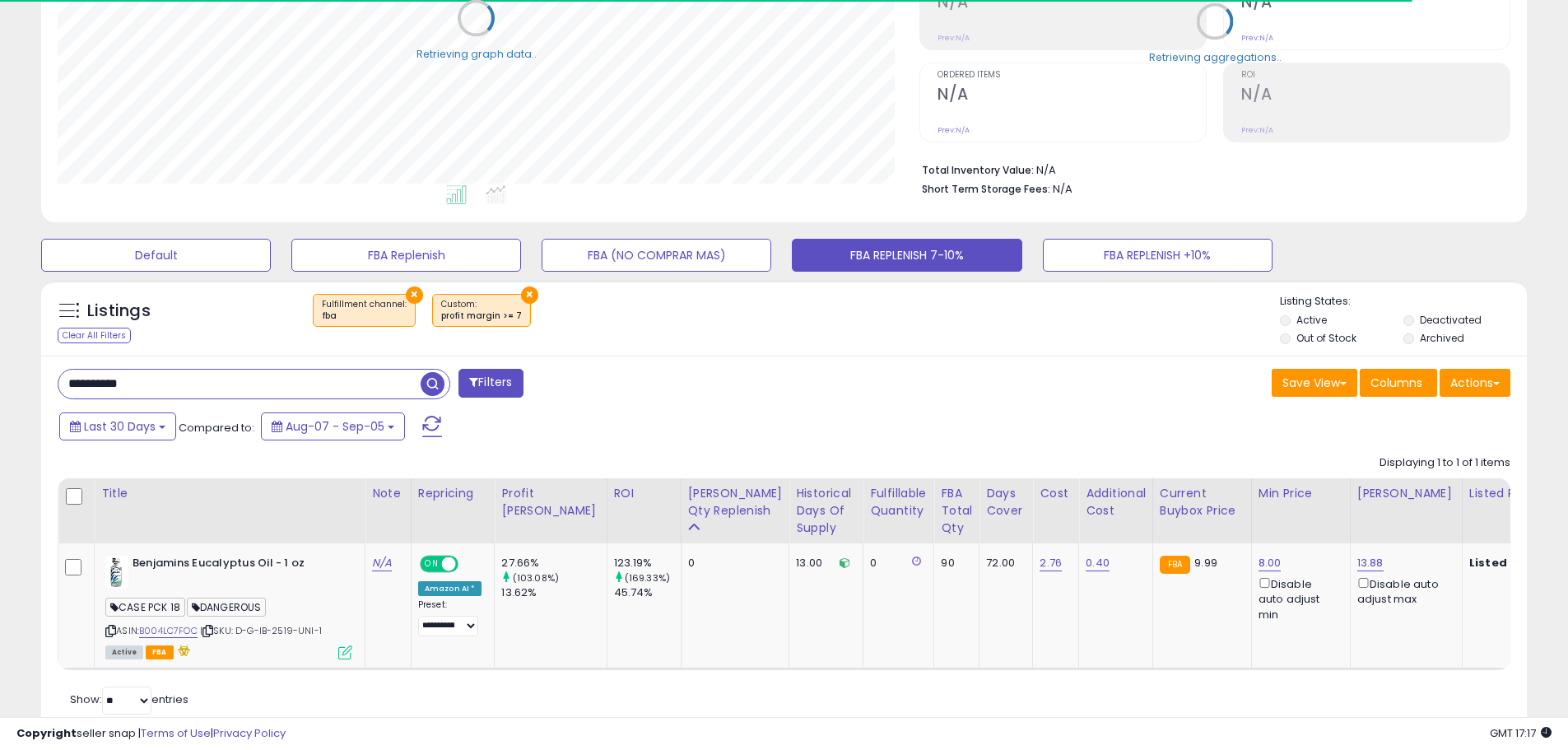
scroll to position [339, 0]
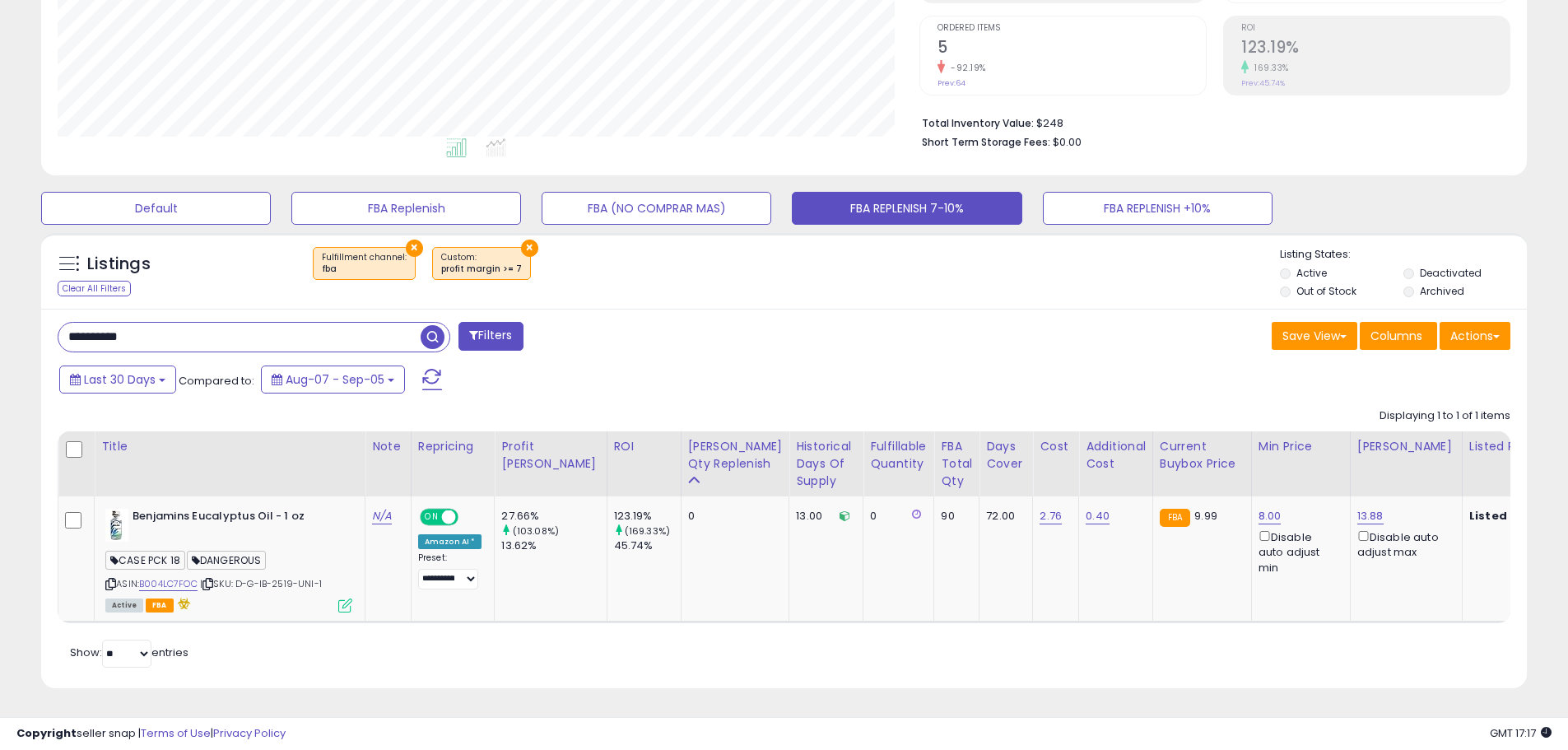
drag, startPoint x: 103, startPoint y: 322, endPoint x: -113, endPoint y: 324, distance: 216.0
click at [0, 324] on html "Unable to login Retrieving listings data.. has not yet accepted the Terms of Us…" at bounding box center [784, 48] width 1568 height 750
paste input "***"
click at [436, 325] on span "button" at bounding box center [433, 337] width 24 height 24
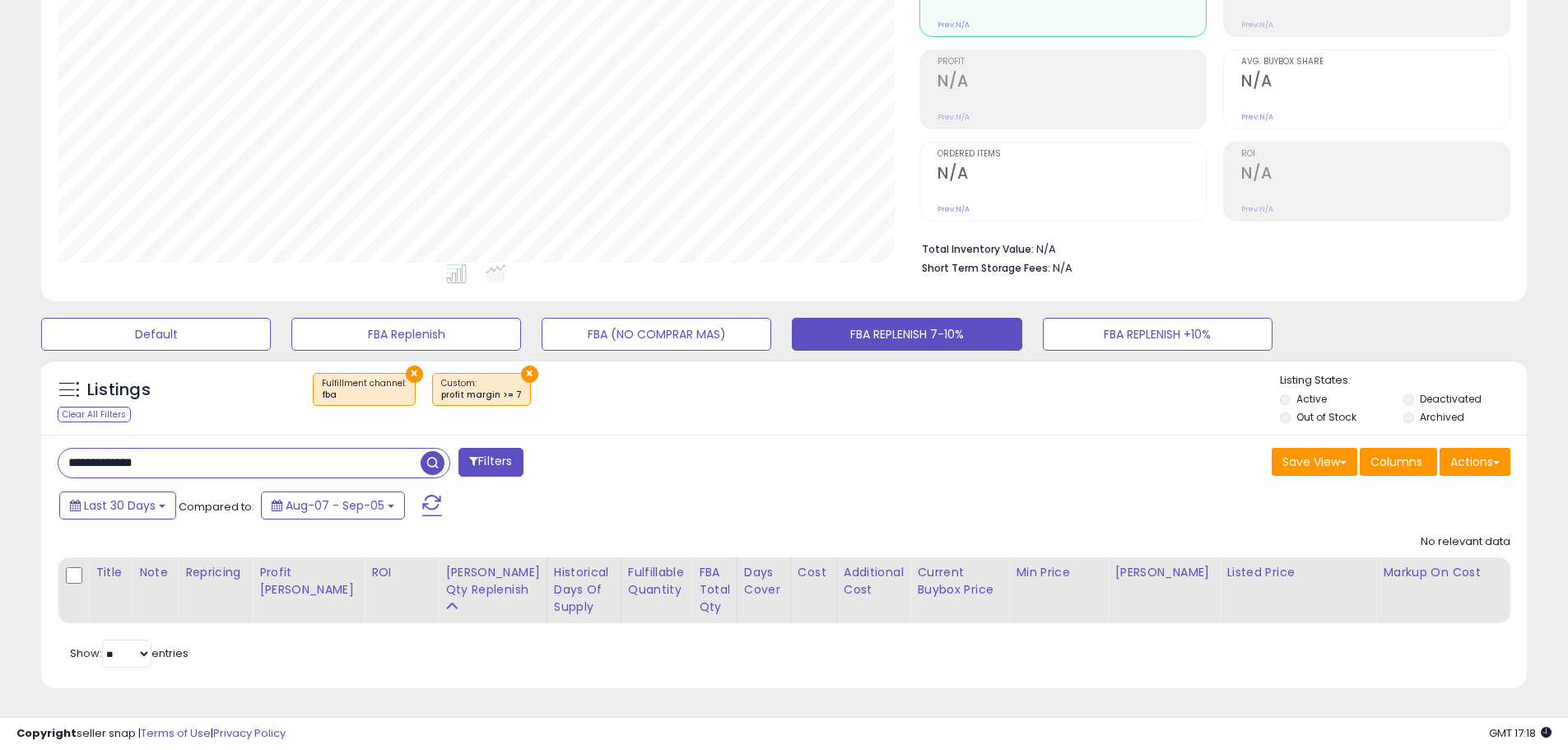
drag, startPoint x: 188, startPoint y: 449, endPoint x: -35, endPoint y: 452, distance: 223.0
click at [0, 452] on html "Unable to login Retrieving listings data.. has not yet accepted the Terms of Us…" at bounding box center [784, 173] width 1568 height 750
paste input "text"
click at [431, 451] on span "button" at bounding box center [433, 463] width 24 height 24
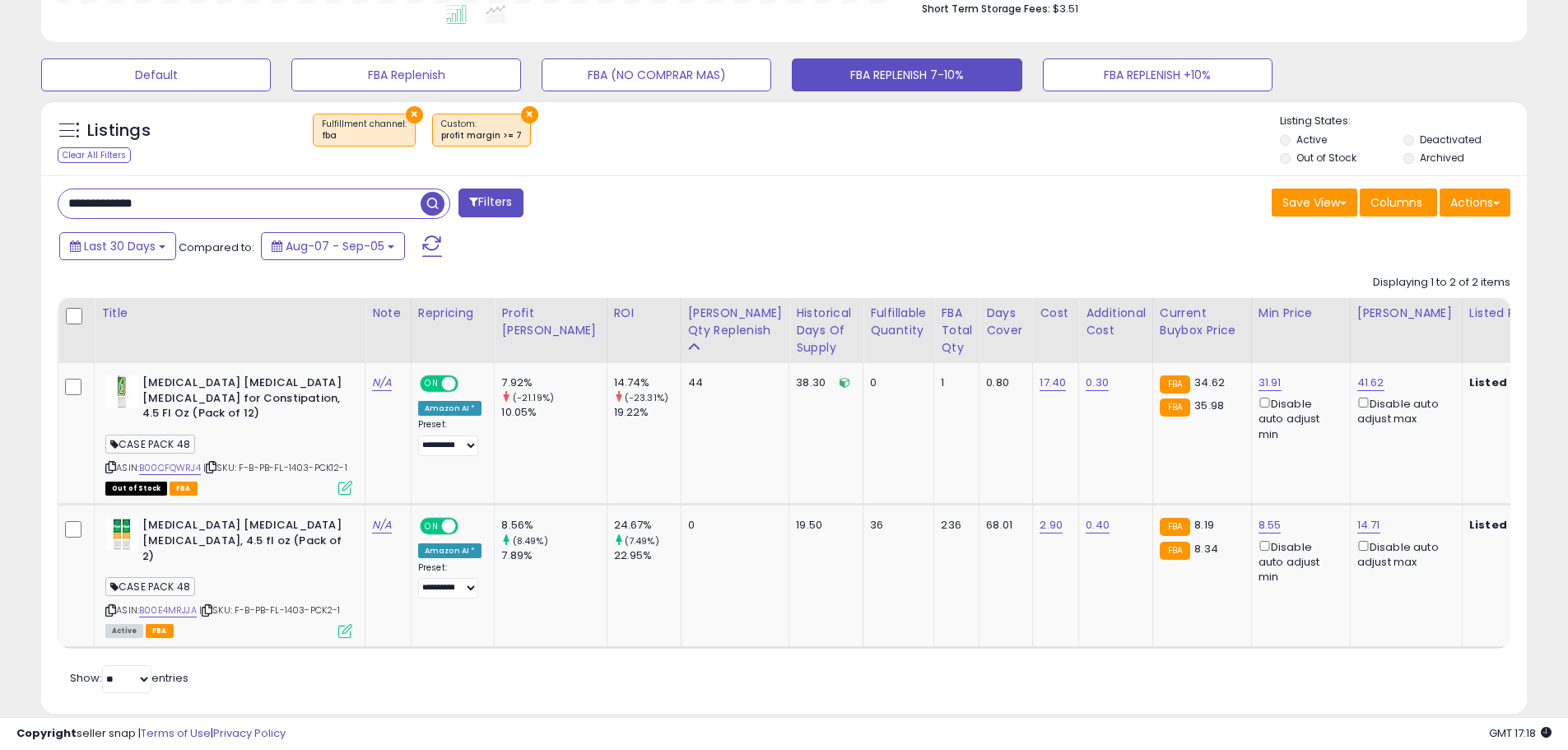
drag, startPoint x: 160, startPoint y: 207, endPoint x: 11, endPoint y: 230, distance: 150.8
click at [11, 230] on div "**********" at bounding box center [784, 171] width 1552 height 1125
paste input "text"
click at [422, 201] on span "button" at bounding box center [433, 204] width 24 height 24
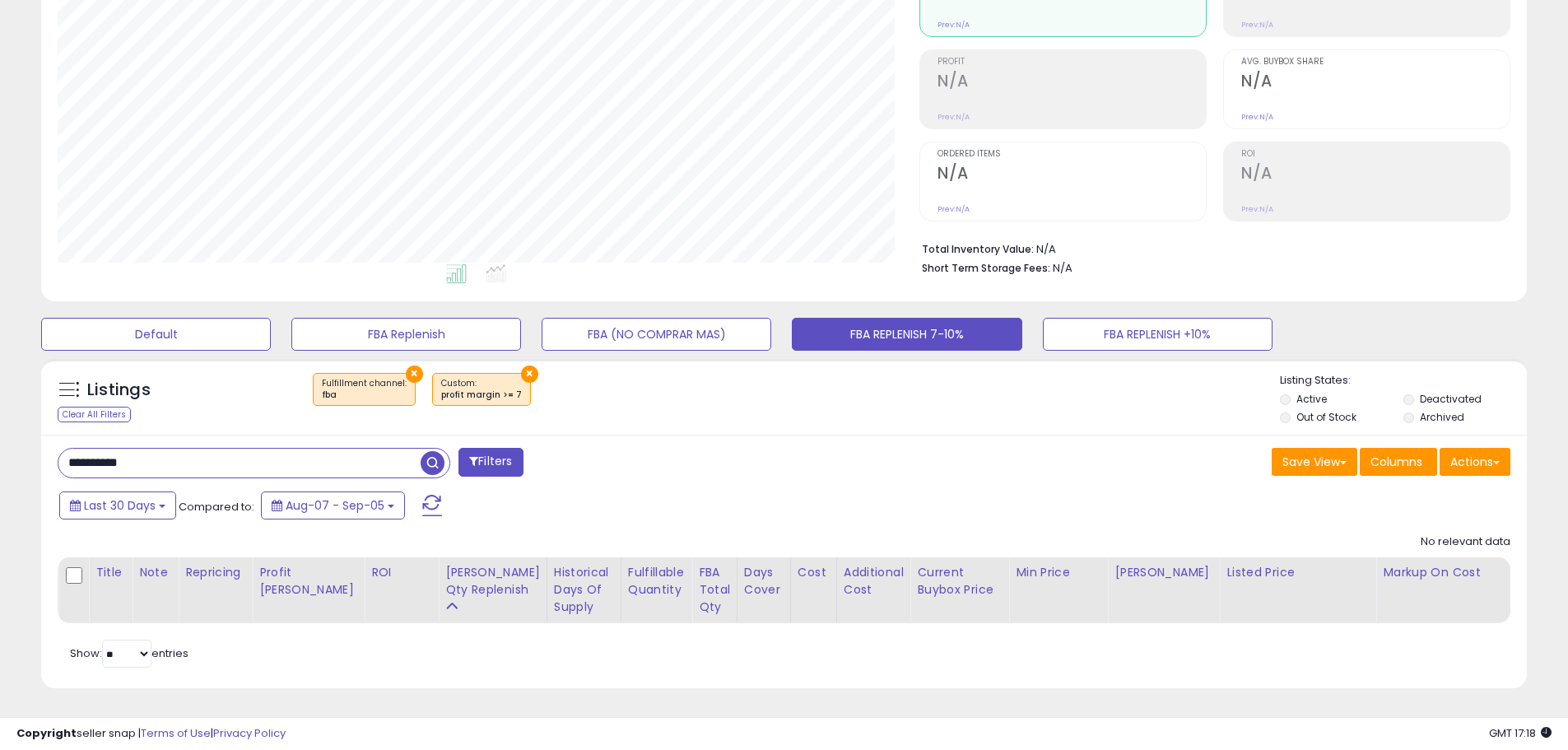
scroll to position [337, 862]
drag, startPoint x: 132, startPoint y: 453, endPoint x: -47, endPoint y: 445, distance: 179.2
click at [0, 445] on html "Unable to login Retrieving listings data.. has not yet accepted the Terms of Us…" at bounding box center [784, 173] width 1568 height 750
paste input "text"
click at [433, 451] on span "button" at bounding box center [433, 463] width 24 height 24
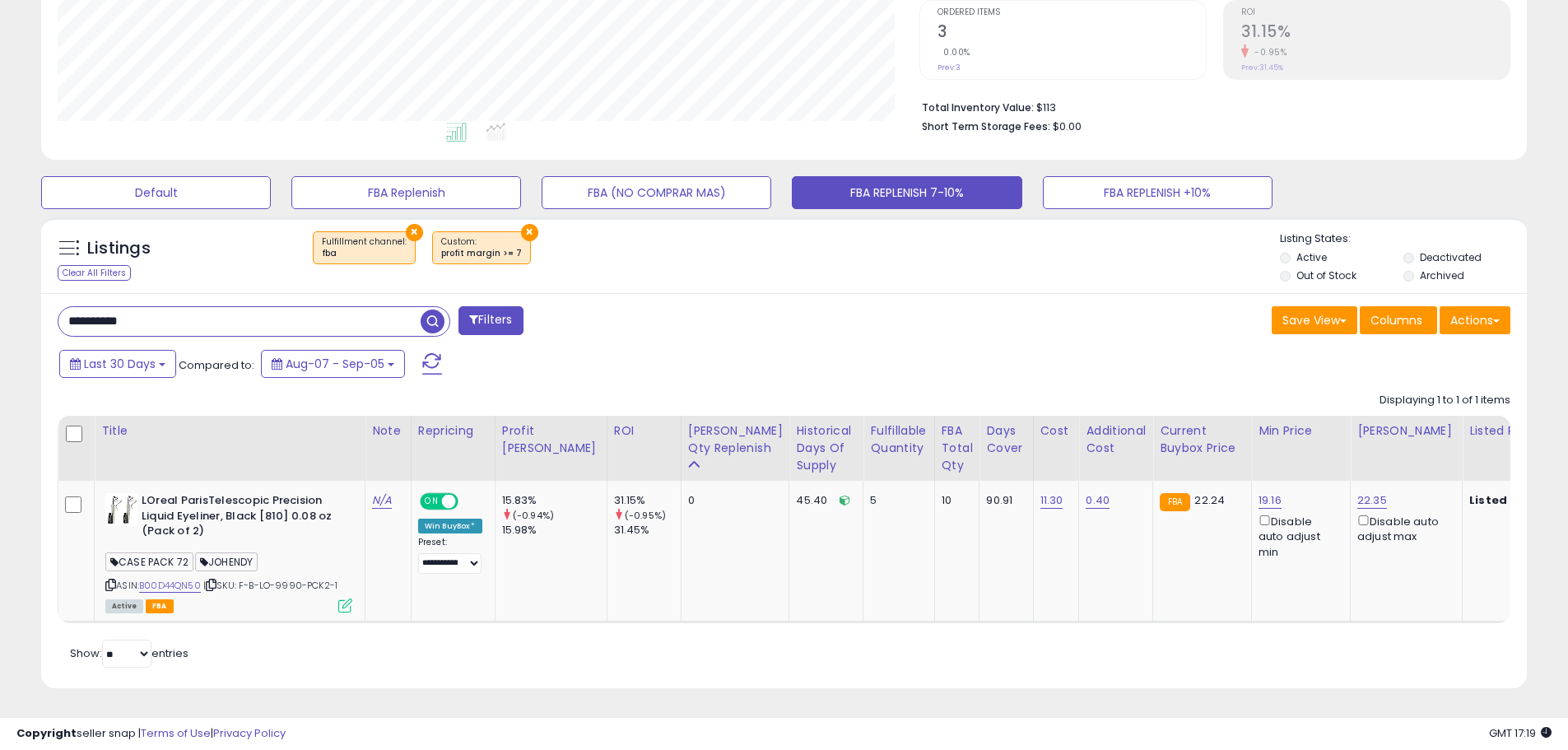
paste input "text"
drag, startPoint x: 160, startPoint y: 308, endPoint x: 10, endPoint y: 318, distance: 150.3
click at [10, 318] on div "**********" at bounding box center [784, 218] width 1552 height 981
click at [430, 309] on span "button" at bounding box center [433, 321] width 24 height 24
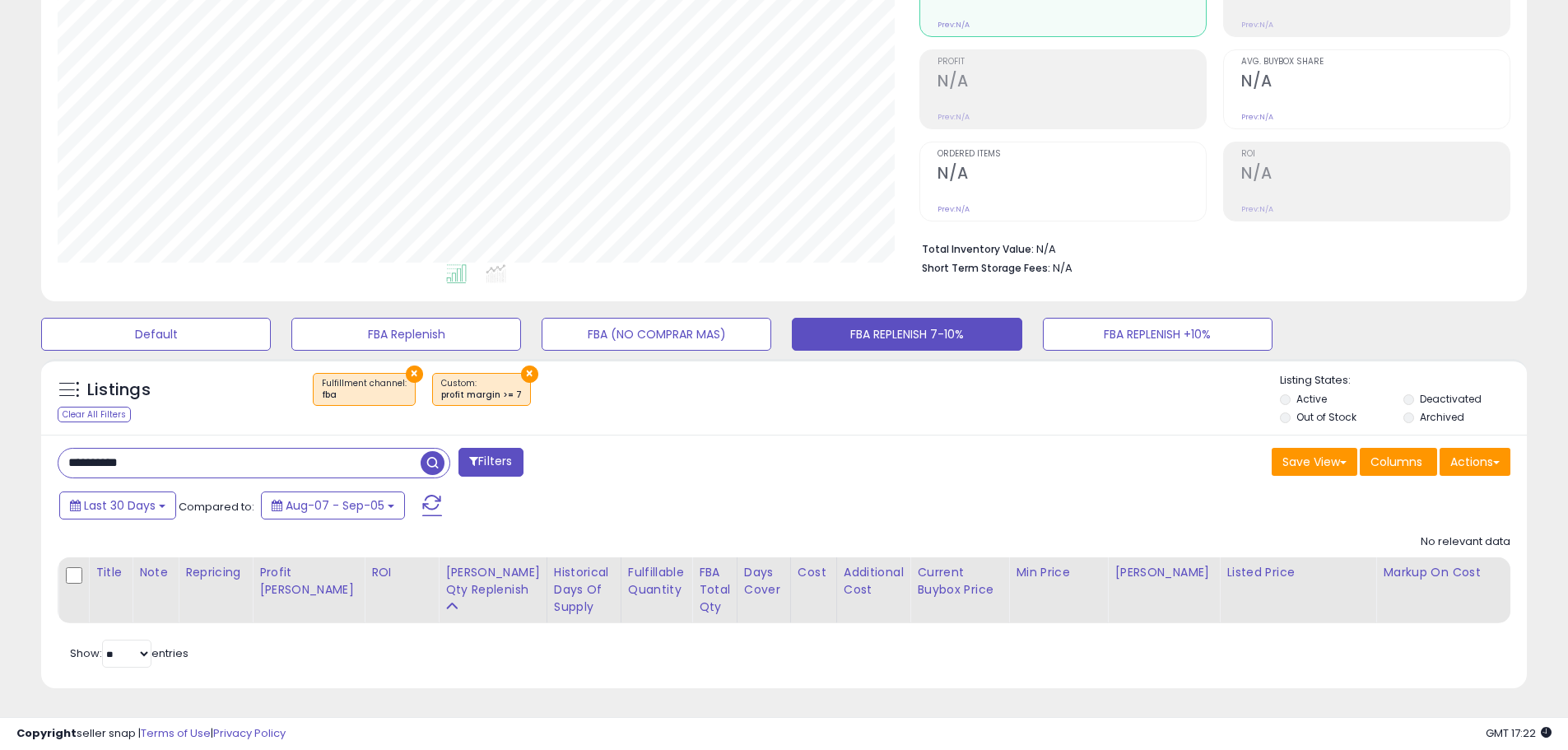
drag, startPoint x: 174, startPoint y: 453, endPoint x: -39, endPoint y: 418, distance: 215.9
click at [0, 418] on html "Unable to login Retrieving listings data.. has not yet accepted the Terms of Us…" at bounding box center [784, 173] width 1568 height 750
paste input "text"
click at [439, 451] on span "button" at bounding box center [433, 463] width 24 height 24
paste input "***"
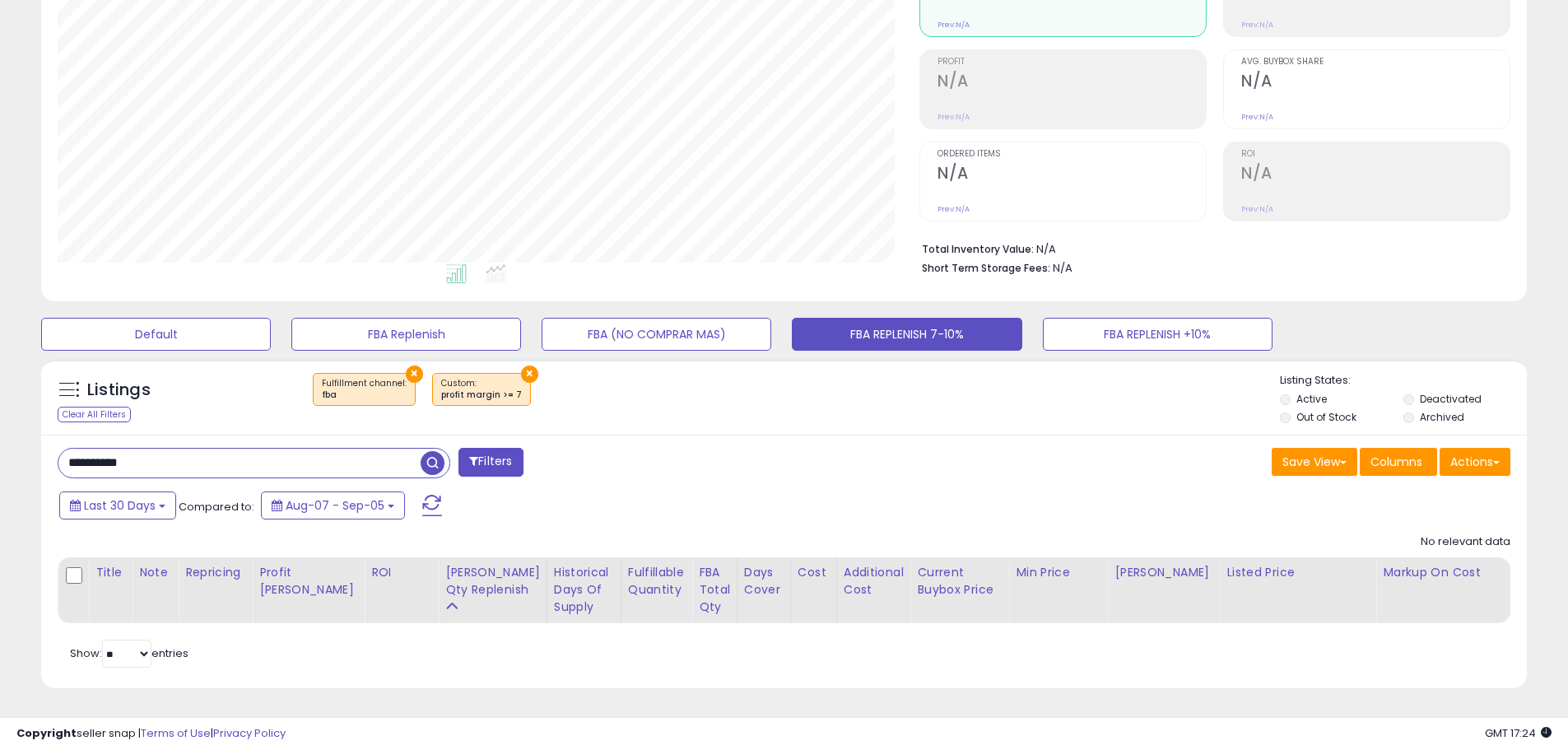
drag, startPoint x: 166, startPoint y: 456, endPoint x: -137, endPoint y: 400, distance: 308.1
click at [0, 400] on html "Unable to login Retrieving listings data.. has not yet accepted the Terms of Us…" at bounding box center [784, 173] width 1568 height 750
click at [434, 452] on span "button" at bounding box center [433, 463] width 24 height 24
drag, startPoint x: 178, startPoint y: 445, endPoint x: -17, endPoint y: 431, distance: 195.5
click at [0, 431] on html "Unable to login Retrieving listings data.. has not yet accepted the Terms of Us…" at bounding box center [784, 173] width 1568 height 750
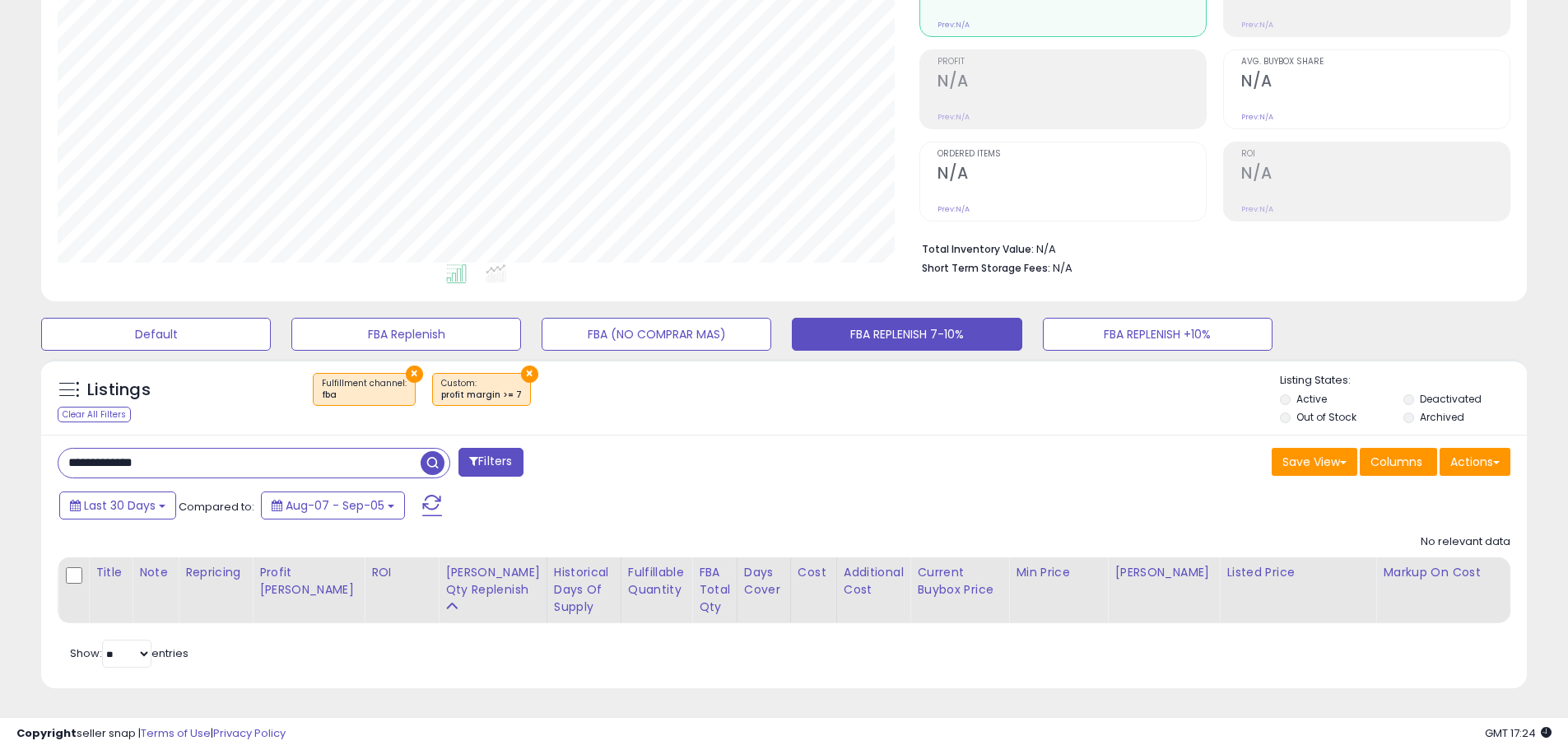
paste input "text"
click at [425, 452] on span "button" at bounding box center [433, 463] width 24 height 24
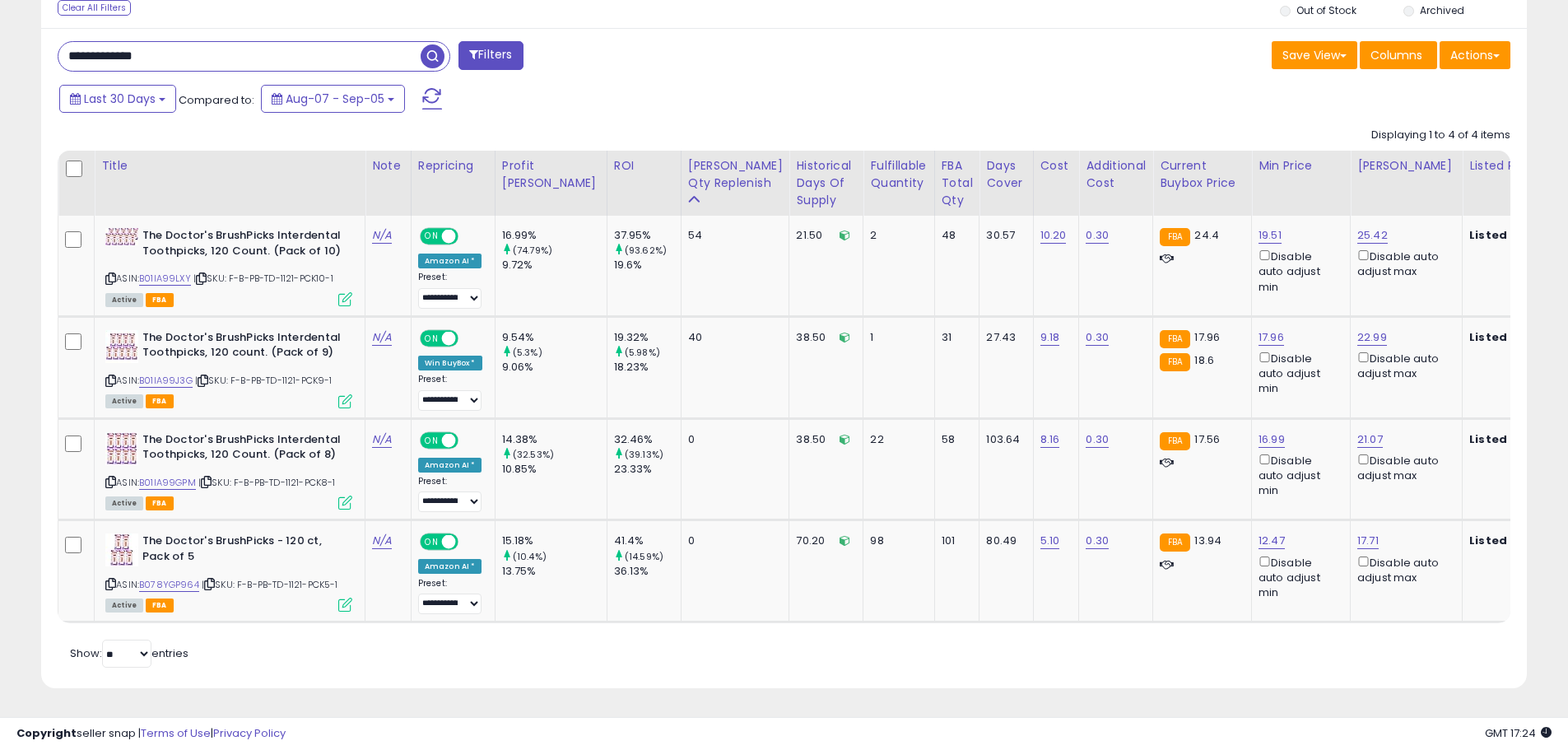
drag, startPoint x: 161, startPoint y: 37, endPoint x: -4, endPoint y: 37, distance: 165.0
paste input "text"
click at [434, 45] on span "button" at bounding box center [433, 57] width 24 height 24
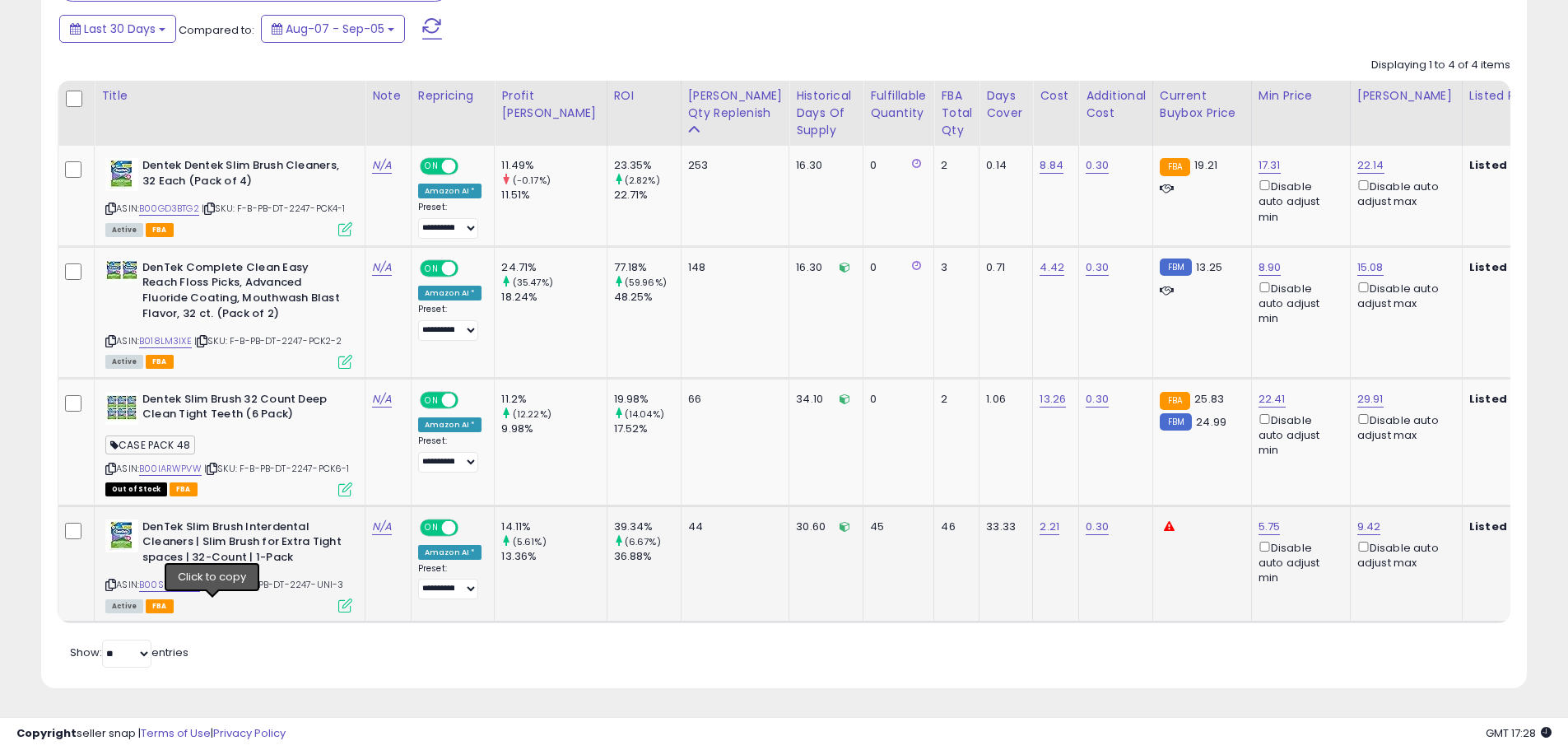
click at [211, 580] on icon at bounding box center [210, 585] width 10 height 9
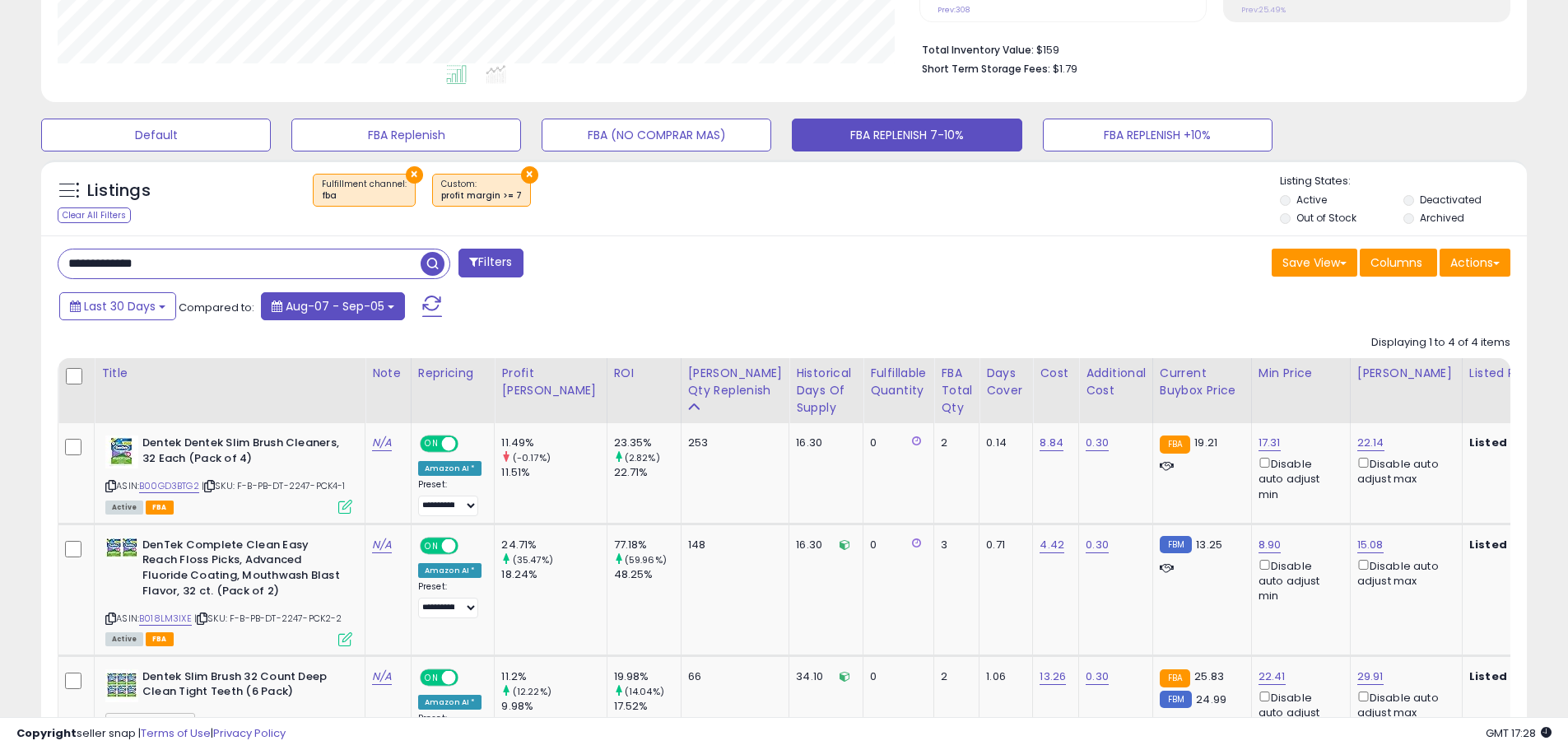
scroll to position [378, 0]
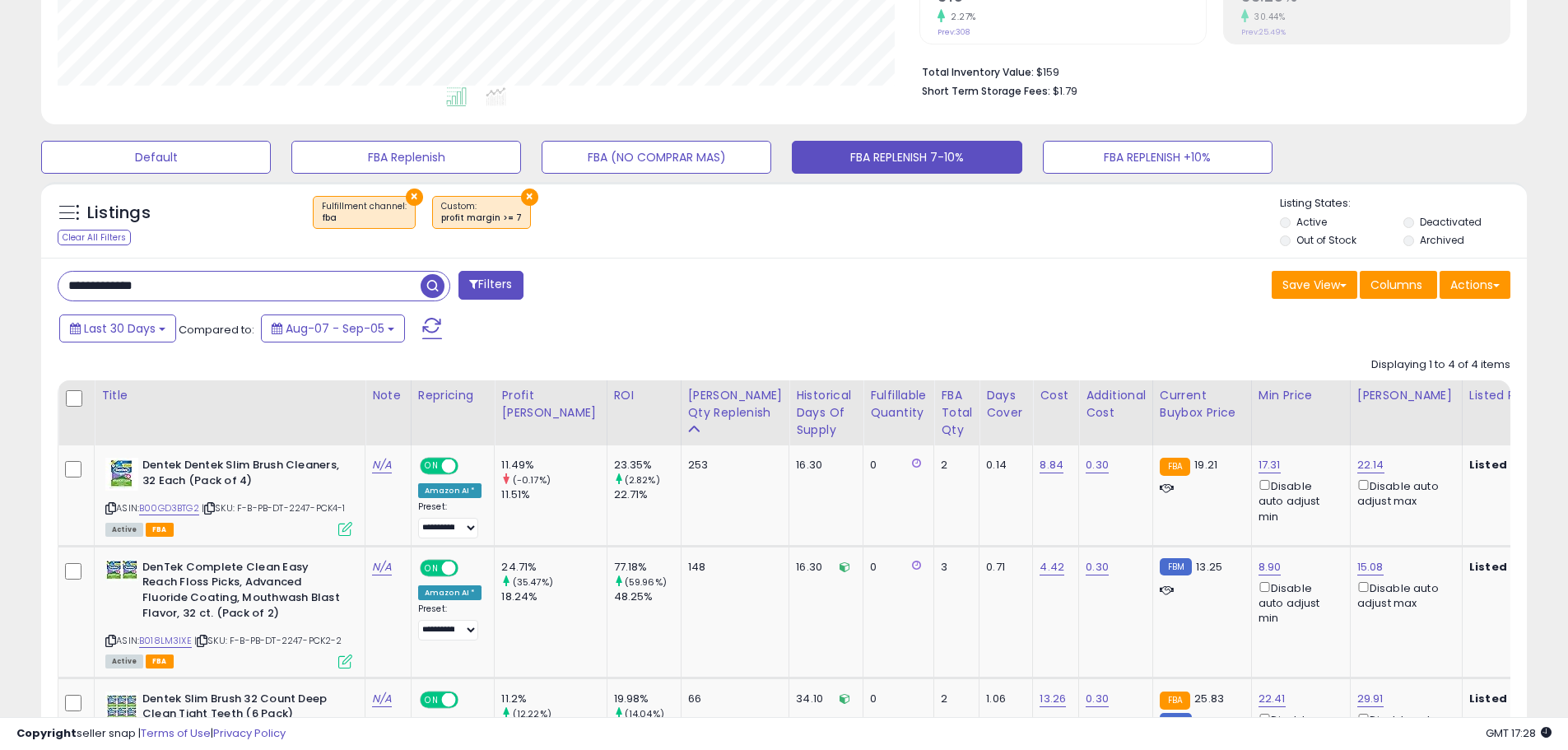
drag, startPoint x: 88, startPoint y: 286, endPoint x: 10, endPoint y: 287, distance: 78.0
click at [10, 287] on div "**********" at bounding box center [784, 350] width 1552 height 1316
paste input "text"
click at [437, 287] on span "button" at bounding box center [433, 286] width 24 height 24
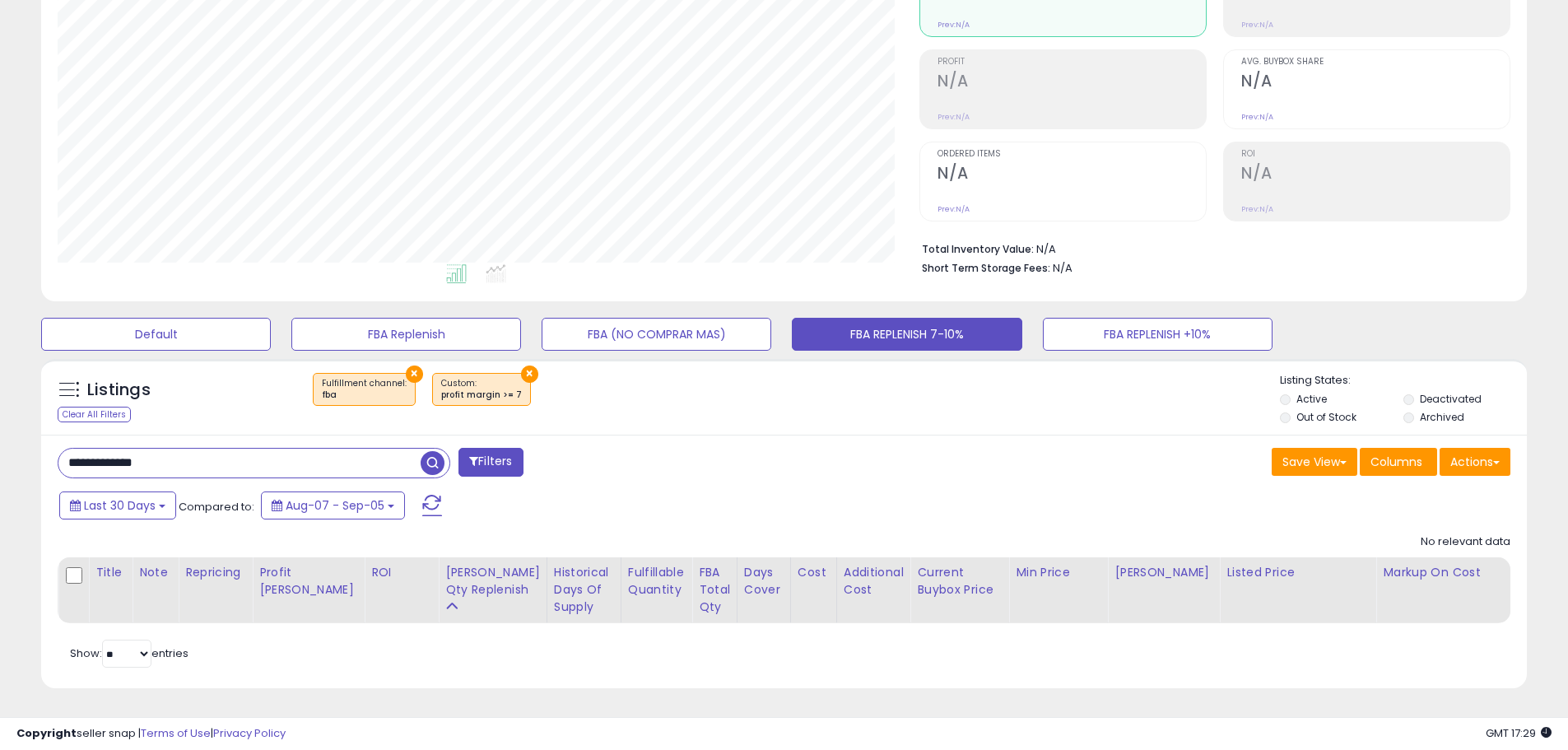
scroll to position [337, 862]
drag, startPoint x: 184, startPoint y: 452, endPoint x: 18, endPoint y: 428, distance: 167.7
click at [18, 428] on div "**********" at bounding box center [784, 288] width 1552 height 839
paste input "text"
click at [431, 454] on span "button" at bounding box center [433, 463] width 24 height 24
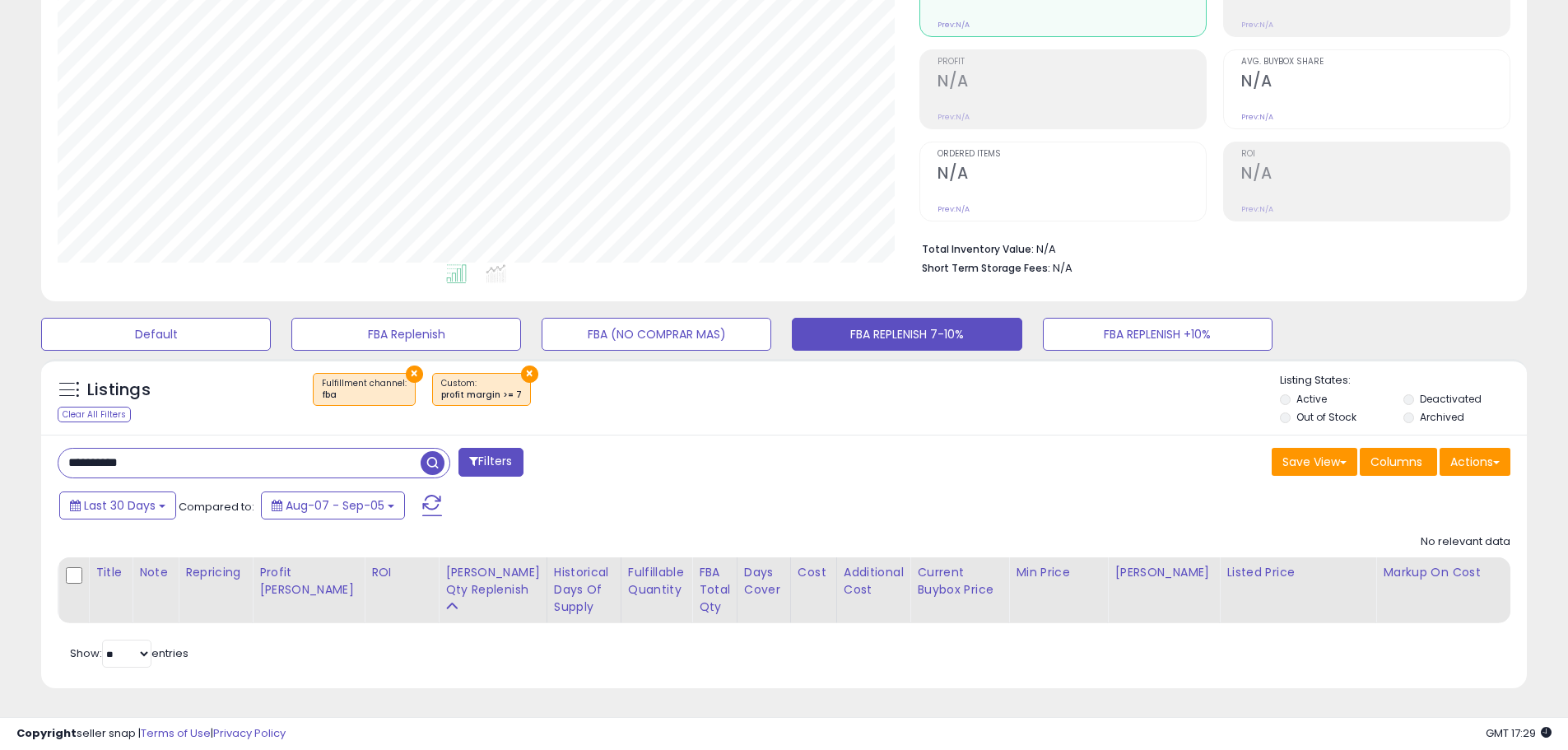
drag, startPoint x: 166, startPoint y: 458, endPoint x: 20, endPoint y: 458, distance: 146.0
click at [20, 458] on div "**********" at bounding box center [784, 288] width 1552 height 839
paste input "***"
click at [442, 453] on span "button" at bounding box center [433, 463] width 24 height 24
drag, startPoint x: 152, startPoint y: 451, endPoint x: 38, endPoint y: 455, distance: 114.1
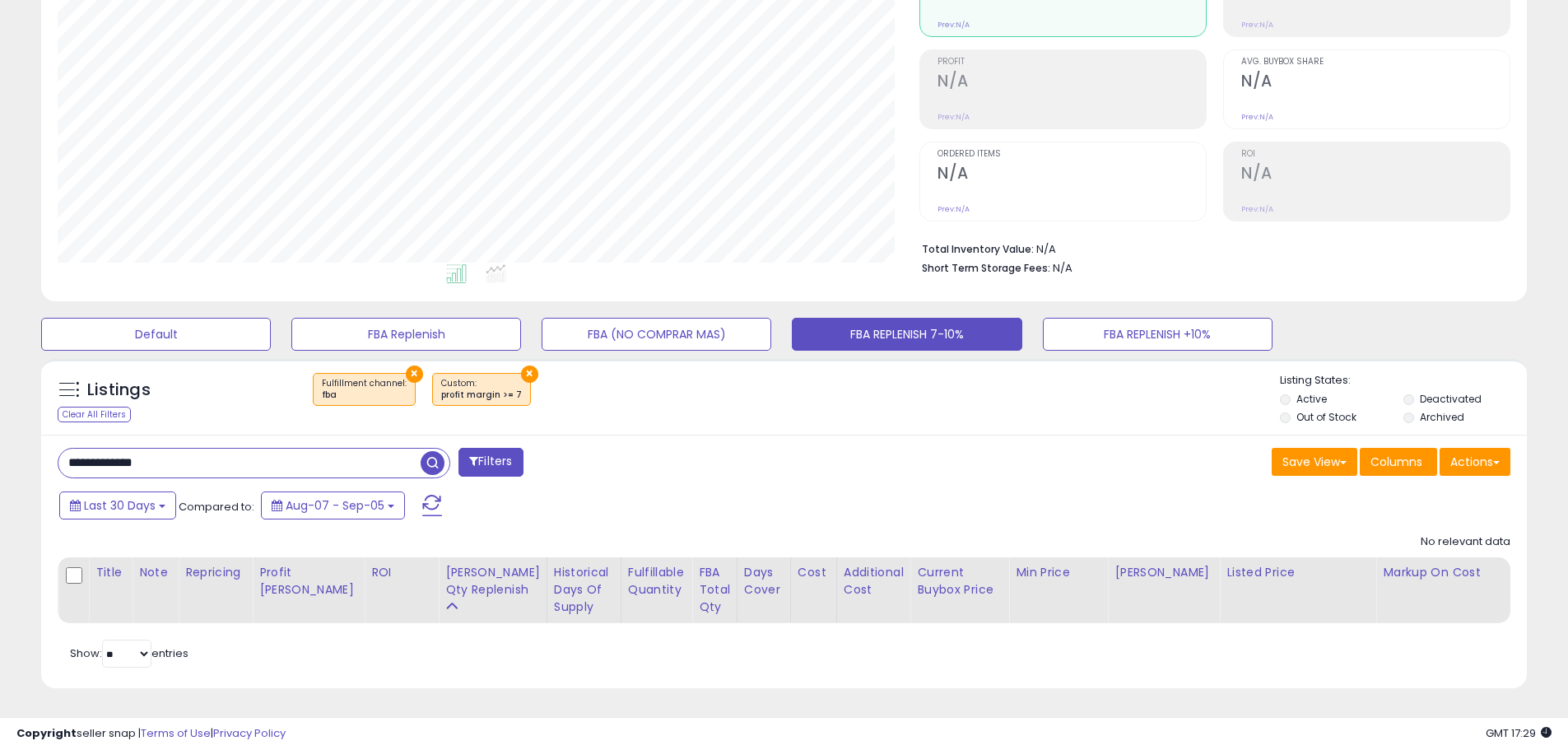
click at [38, 455] on div "Listings Clear All Filters × Fulfillment channel : fba ×" at bounding box center [784, 529] width 1511 height 358
paste input "text"
click at [434, 451] on span "button" at bounding box center [433, 463] width 24 height 24
drag, startPoint x: 175, startPoint y: 452, endPoint x: -1, endPoint y: 427, distance: 177.8
click at [0, 427] on html "Unable to login Retrieving listings data.. has not yet accepted the Terms of Us…" at bounding box center [784, 173] width 1568 height 750
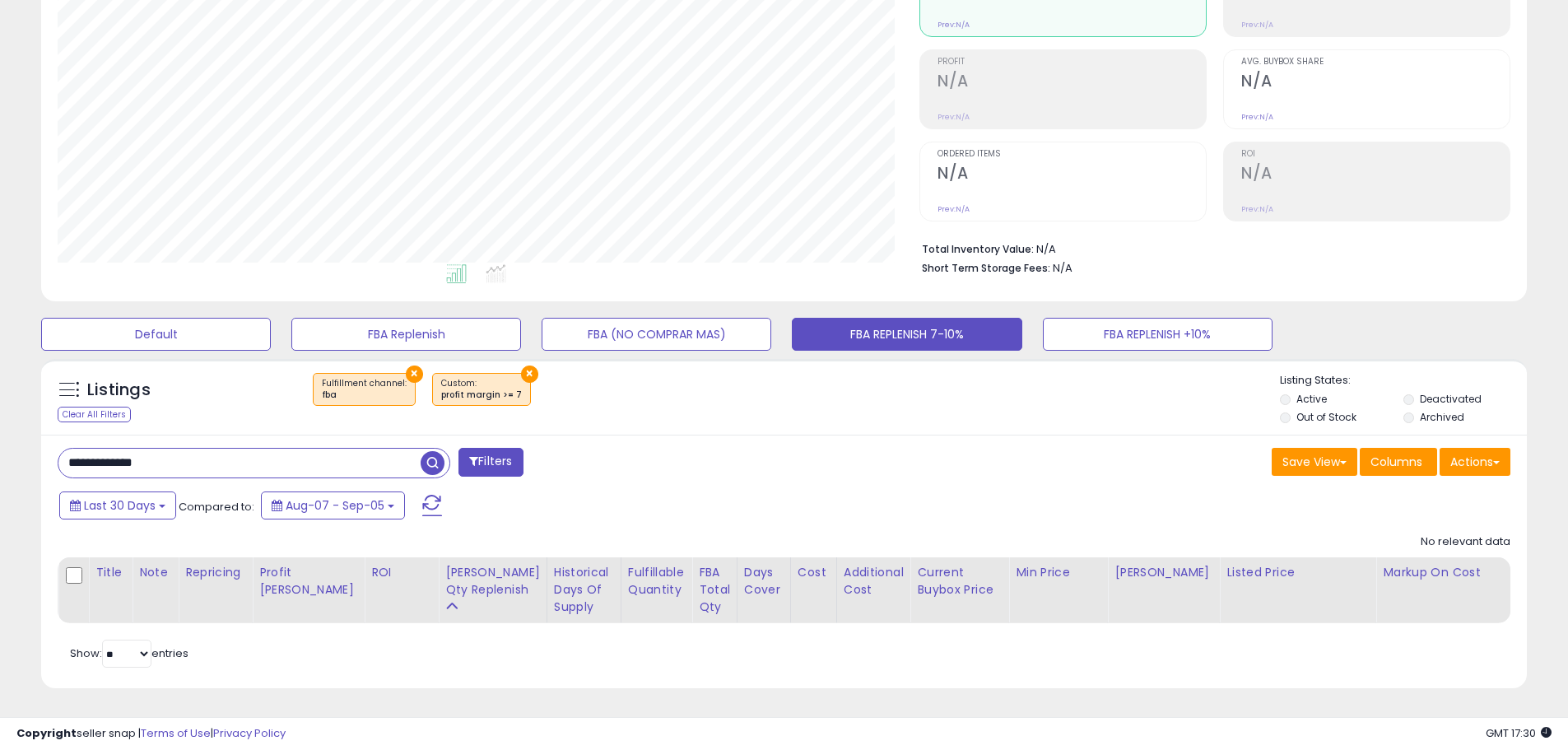
paste input "text"
click at [434, 451] on span "button" at bounding box center [433, 463] width 24 height 24
drag, startPoint x: 178, startPoint y: 457, endPoint x: -6, endPoint y: 434, distance: 185.4
click at [0, 434] on html "Unable to login Retrieving listings data.. has not yet accepted the Terms of Us…" at bounding box center [784, 173] width 1568 height 750
paste input "text"
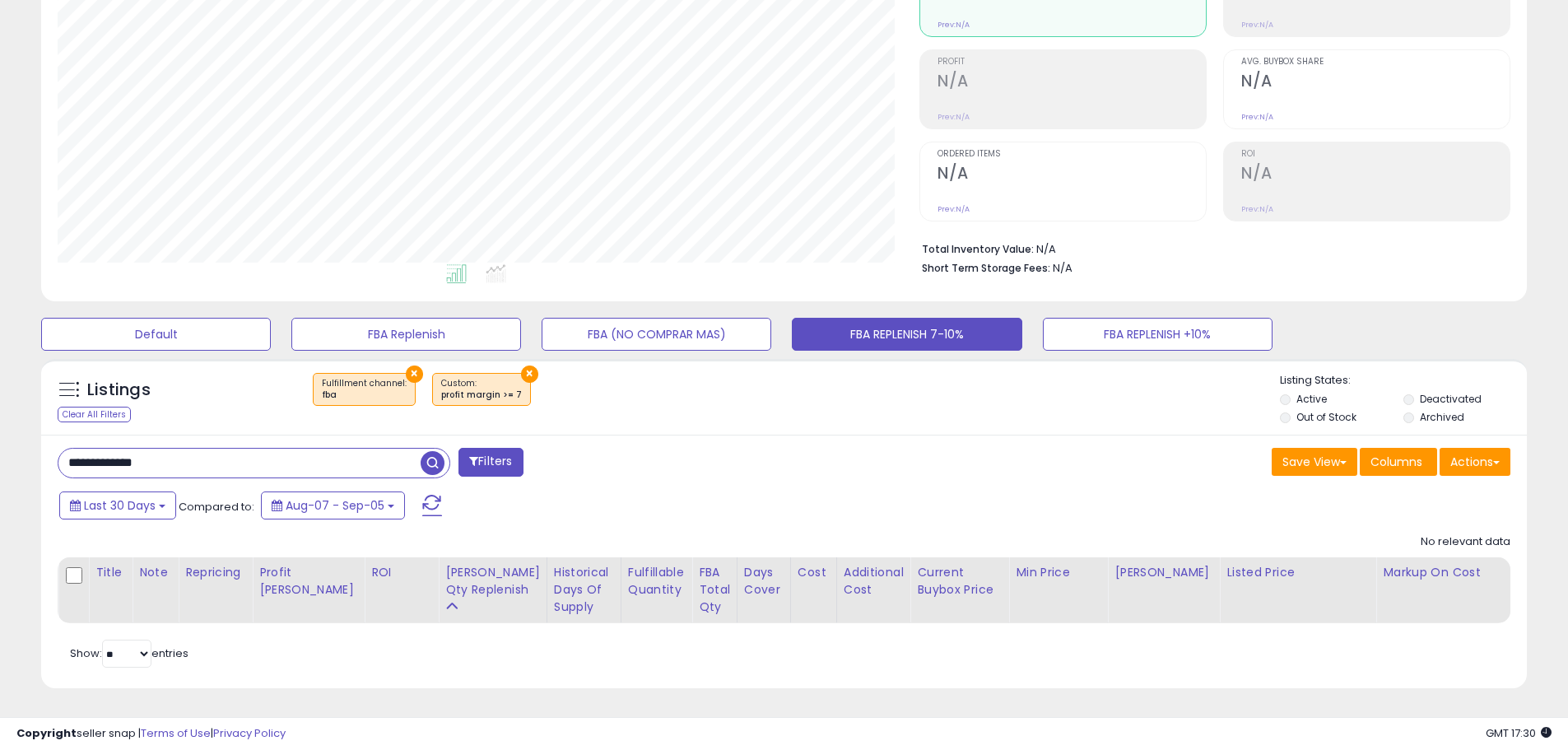
click at [433, 451] on span "button" at bounding box center [433, 463] width 24 height 24
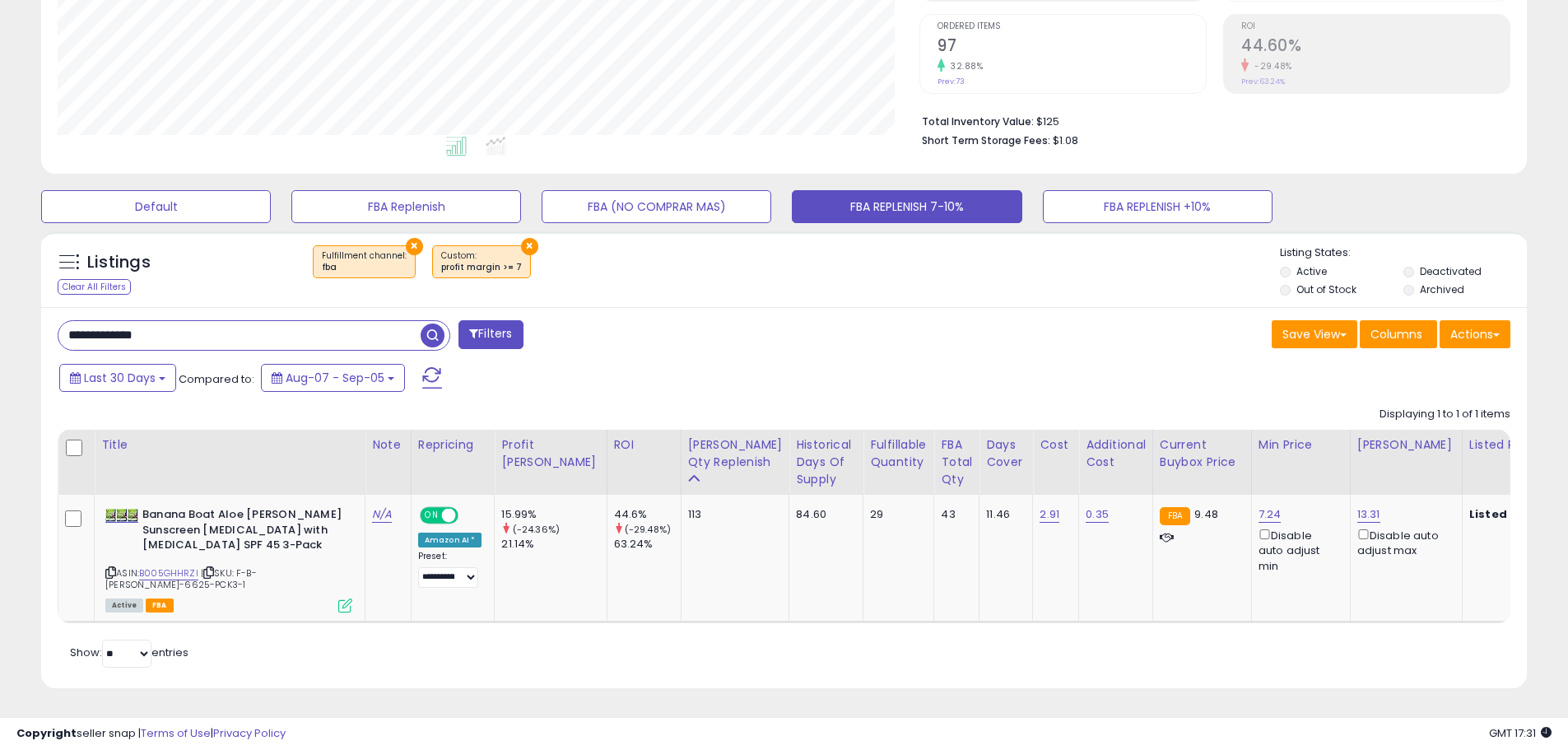
drag, startPoint x: 184, startPoint y: 326, endPoint x: 9, endPoint y: 325, distance: 175.0
click at [9, 325] on div "**********" at bounding box center [784, 225] width 1552 height 967
paste input "text"
click at [428, 334] on span "button" at bounding box center [433, 335] width 24 height 24
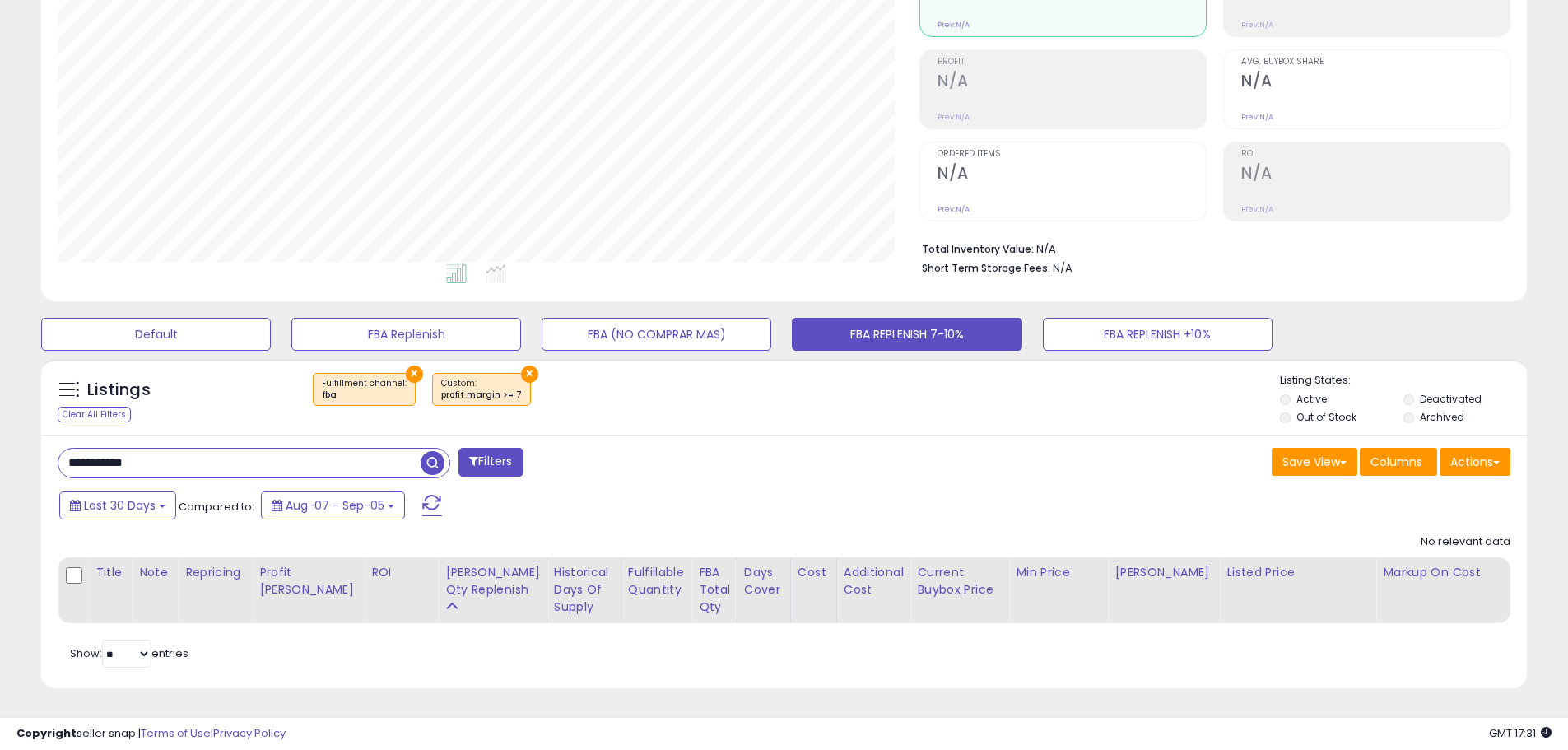
drag, startPoint x: 181, startPoint y: 443, endPoint x: 47, endPoint y: 428, distance: 134.8
click at [47, 435] on div "**********" at bounding box center [784, 562] width 1486 height 254
paste input "**"
type input "**********"
click at [429, 451] on span "button" at bounding box center [433, 463] width 24 height 24
